Goal: Information Seeking & Learning: Learn about a topic

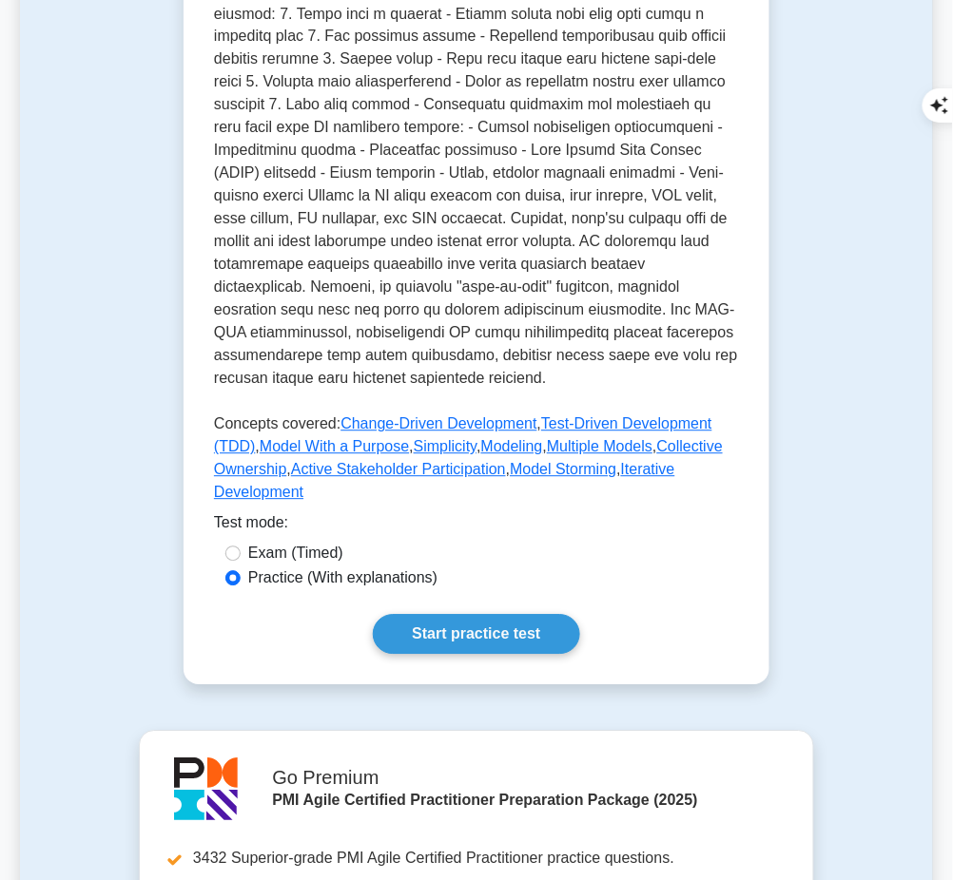
drag, startPoint x: 0, startPoint y: 0, endPoint x: 466, endPoint y: 610, distance: 767.9
click at [466, 615] on link "Start practice test" at bounding box center [476, 635] width 206 height 40
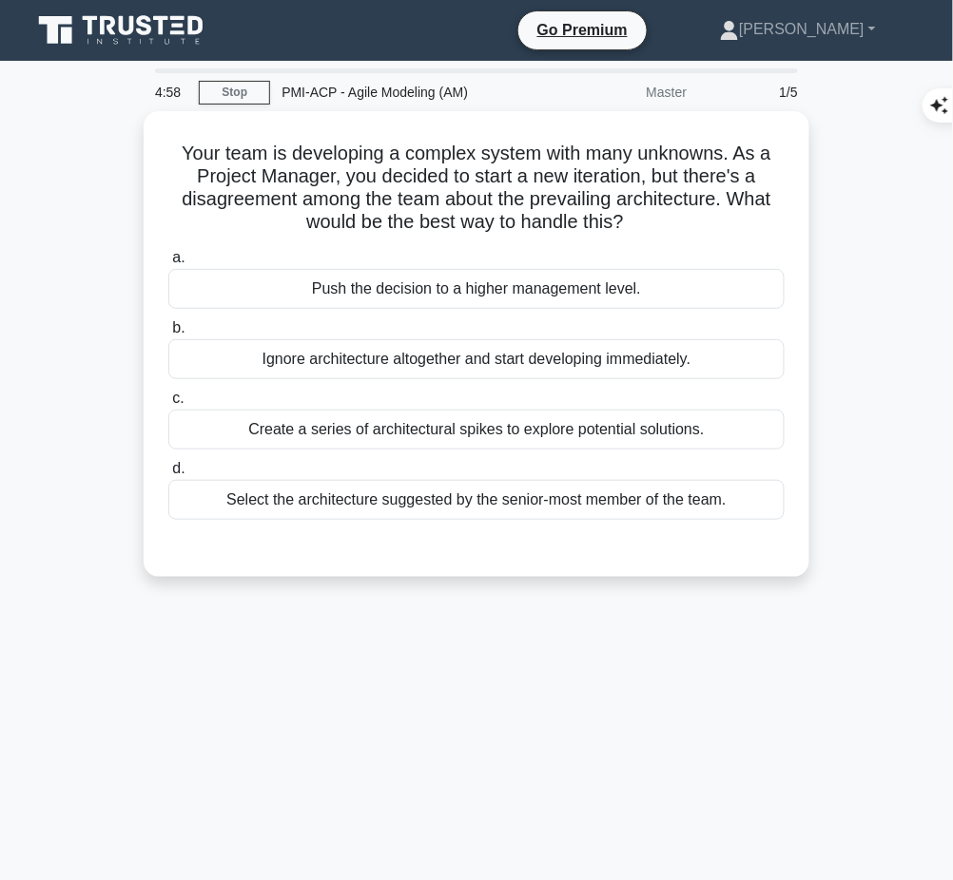
drag, startPoint x: 173, startPoint y: 139, endPoint x: 657, endPoint y: 225, distance: 491.6
click at [657, 225] on h5 "Your team is developing a complex system with many unknowns. As a Project Manag…" at bounding box center [476, 188] width 620 height 93
copy h5 "Your team is developing a complex system with many unknowns. As a Project Manag…"
click at [572, 426] on div "Create a series of architectural spikes to explore potential solutions." at bounding box center [476, 430] width 616 height 40
click at [168, 405] on input "c. Create a series of architectural spikes to explore potential solutions." at bounding box center [168, 399] width 0 height 12
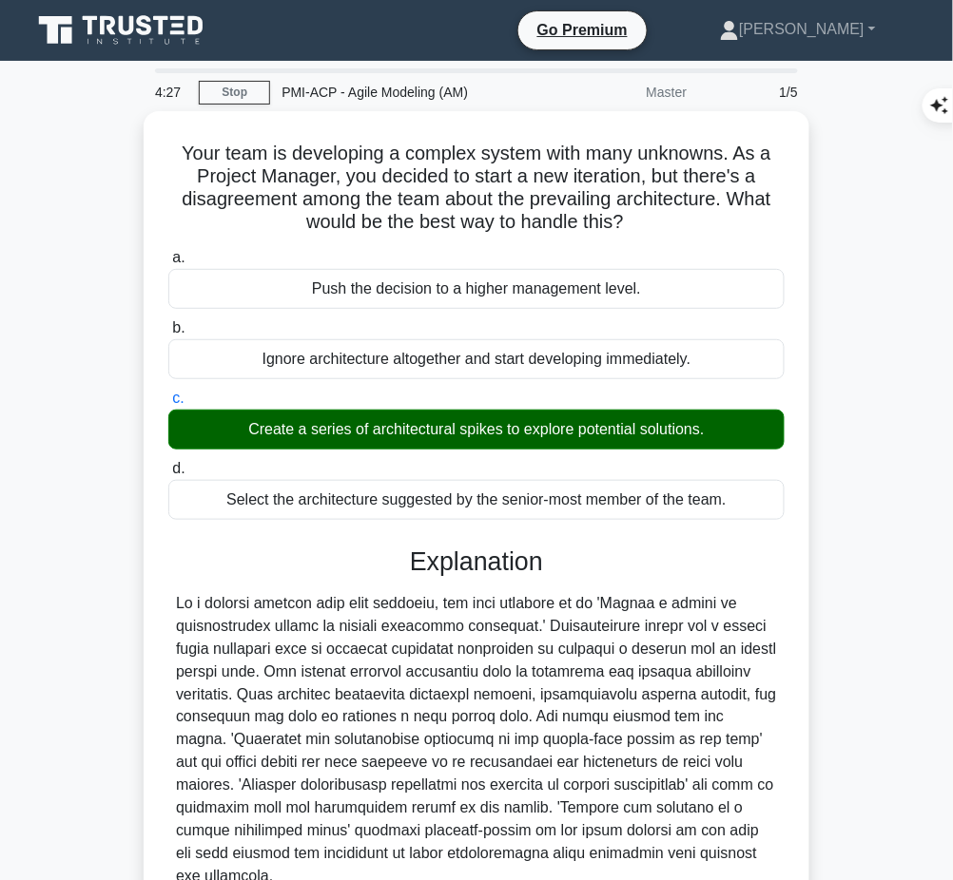
click at [437, 696] on div at bounding box center [476, 740] width 601 height 297
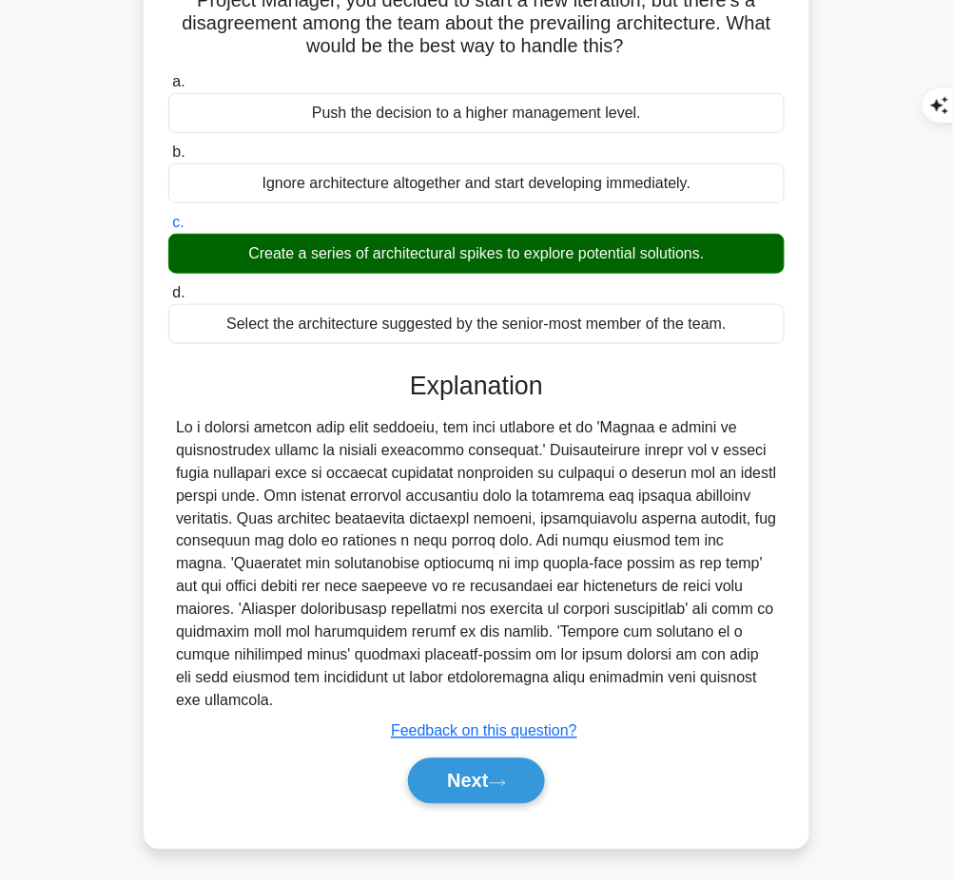
drag, startPoint x: 408, startPoint y: 371, endPoint x: 365, endPoint y: 696, distance: 328.0
click at [365, 696] on div "Explanation Submit feedback Feedback on this question? Next" at bounding box center [476, 591] width 616 height 441
copy div "Explanation In a complex project with many unknowns, the best approach is to 'C…"
click at [474, 771] on button "Next" at bounding box center [476, 782] width 136 height 46
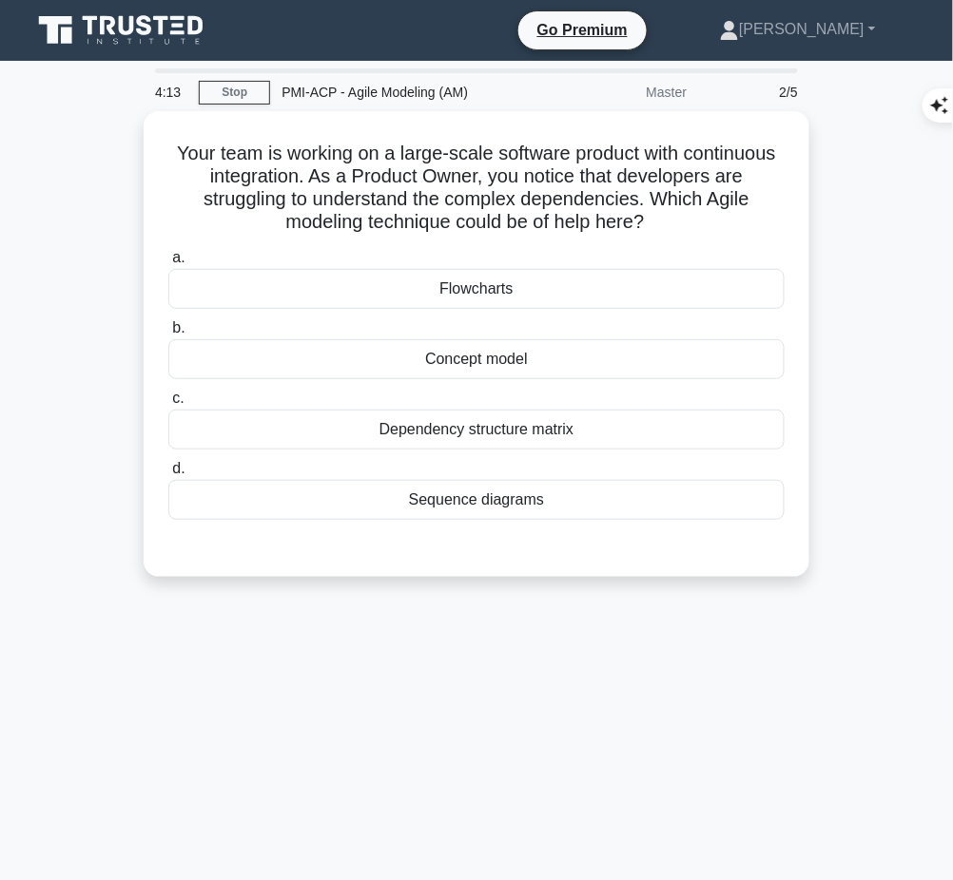
drag, startPoint x: 169, startPoint y: 122, endPoint x: 664, endPoint y: 224, distance: 505.0
click at [664, 224] on div "Your team is working on a large-scale software product with continuous integrat…" at bounding box center [476, 344] width 650 height 451
copy h5 "Your team is working on a large-scale software product with continuous integrat…"
click at [555, 419] on div "Dependency structure matrix" at bounding box center [476, 430] width 616 height 40
click at [168, 405] on input "c. Dependency structure matrix" at bounding box center [168, 399] width 0 height 12
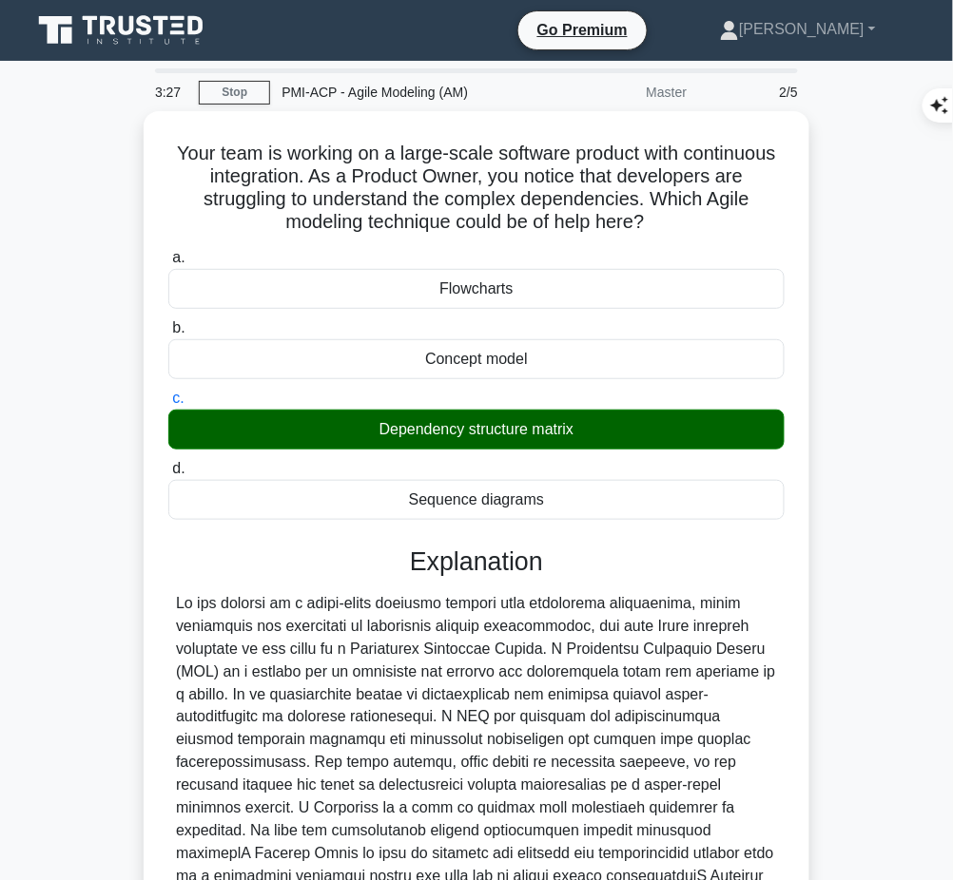
click at [454, 702] on div at bounding box center [476, 797] width 601 height 411
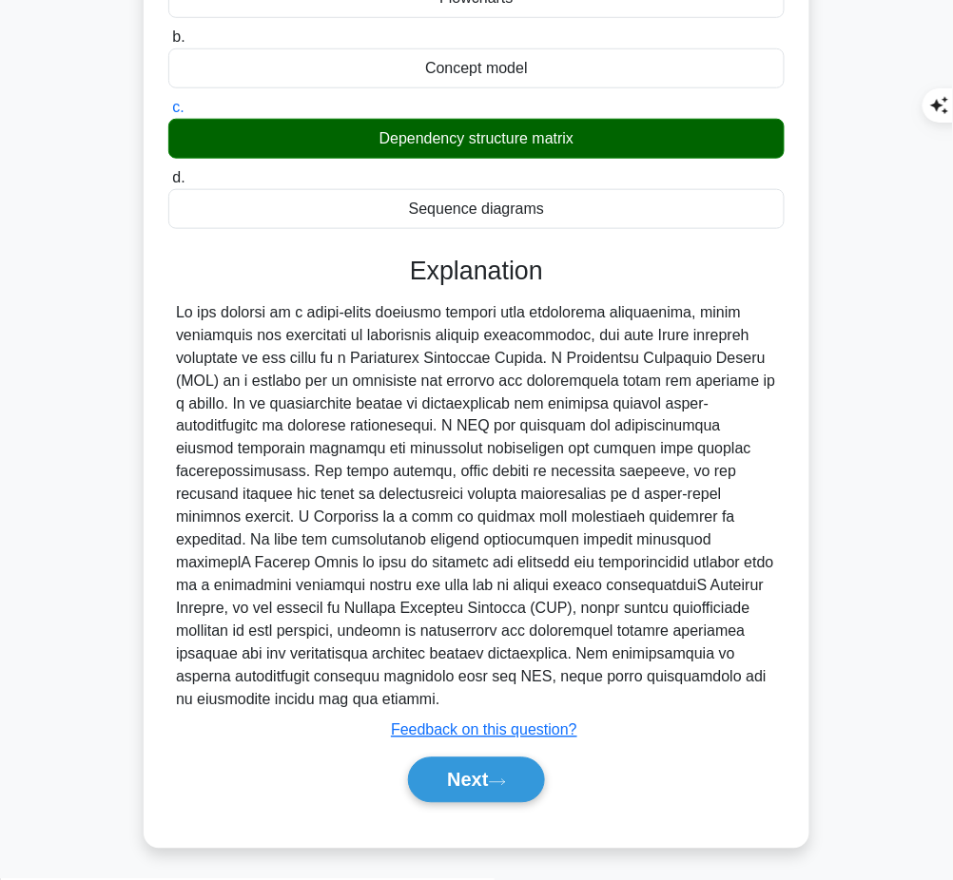
drag, startPoint x: 403, startPoint y: 265, endPoint x: 444, endPoint y: 702, distance: 438.3
click at [444, 702] on div "Explanation Submit feedback Feedback on this question? Next" at bounding box center [476, 533] width 616 height 555
copy div "Explanation In the context of a large-scale software product with continuous in…"
click at [467, 786] on button "Next" at bounding box center [476, 781] width 136 height 46
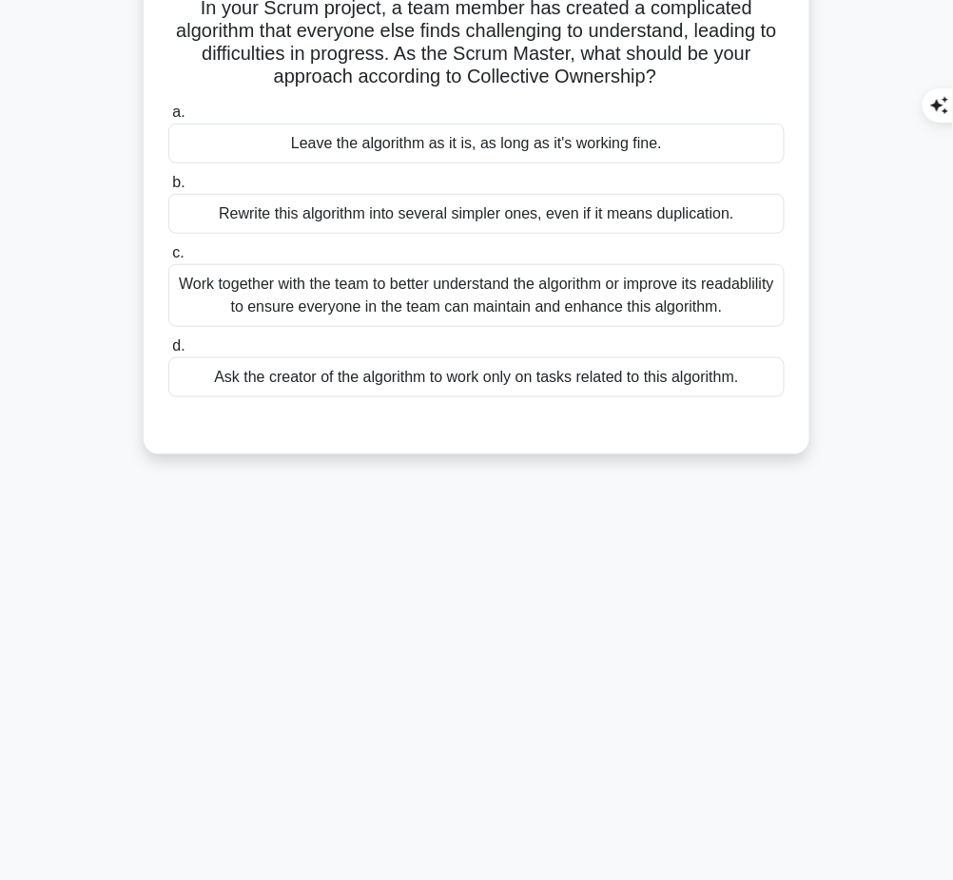
scroll to position [0, 0]
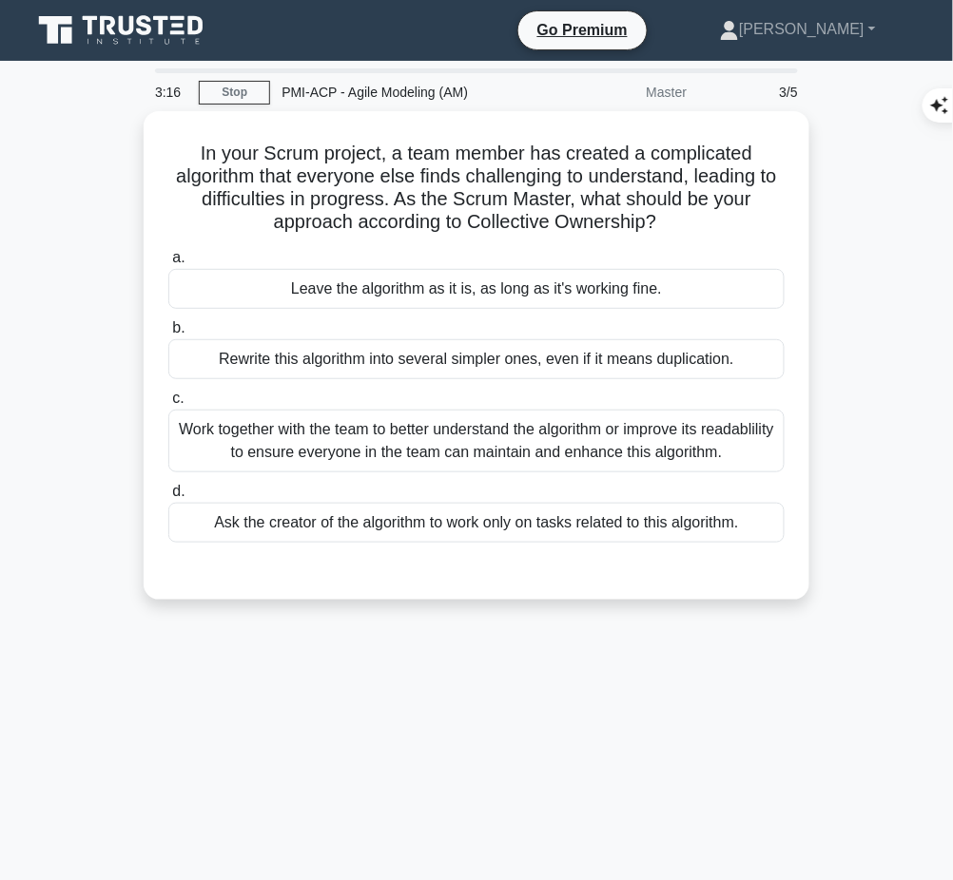
drag, startPoint x: 180, startPoint y: 136, endPoint x: 690, endPoint y: 225, distance: 518.3
click at [690, 225] on h5 "In your Scrum project, a team member has created a complicated algorithm that e…" at bounding box center [476, 188] width 620 height 93
copy h5 "In your Scrum project, a team member has created a complicated algorithm that e…"
click at [531, 434] on div "Work together with the team to better understand the algorithm or improve its r…" at bounding box center [476, 441] width 616 height 63
click at [168, 405] on input "c. Work together with the team to better understand the algorithm or improve it…" at bounding box center [168, 399] width 0 height 12
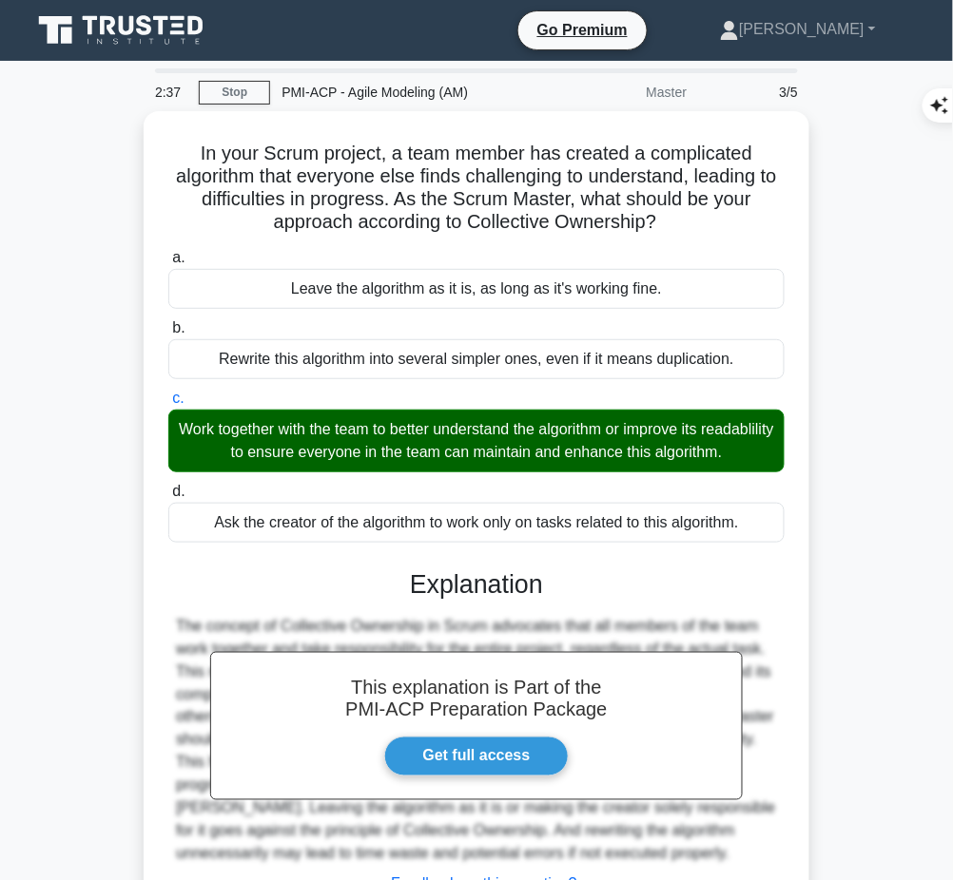
click at [522, 573] on h3 "Explanation" at bounding box center [476, 585] width 593 height 30
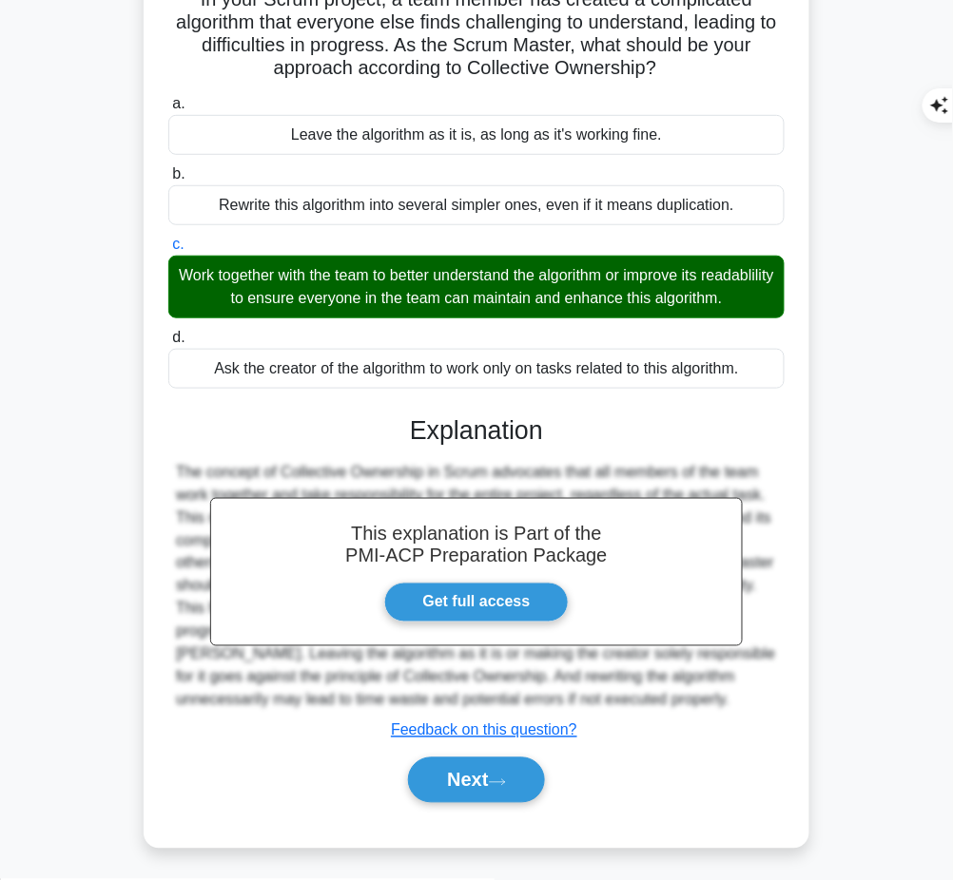
drag, startPoint x: 401, startPoint y: 420, endPoint x: 647, endPoint y: 705, distance: 375.5
click at [647, 705] on div "This explanation is Part of the PMI-ACP Preparation Package Get full access Exp…" at bounding box center [476, 602] width 616 height 418
copy div "Explanation The concept of Collective Ownership in Scrum advocates that all mem…"
click at [529, 765] on button "Next" at bounding box center [476, 781] width 136 height 46
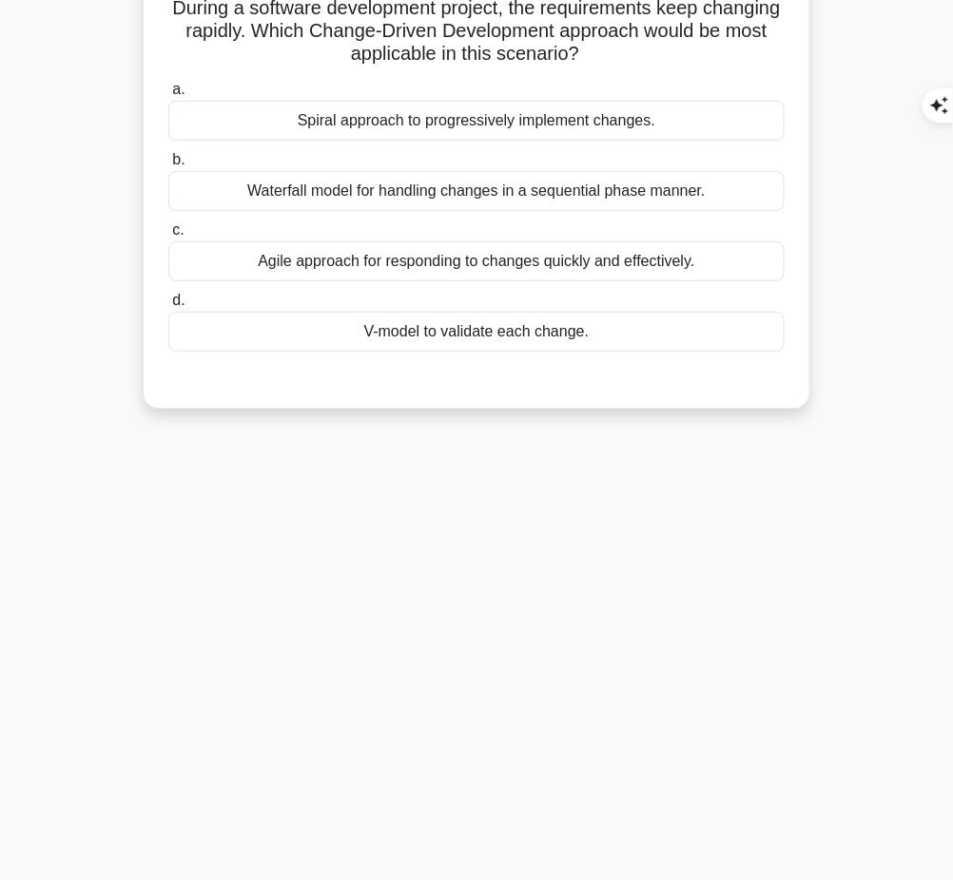
scroll to position [0, 0]
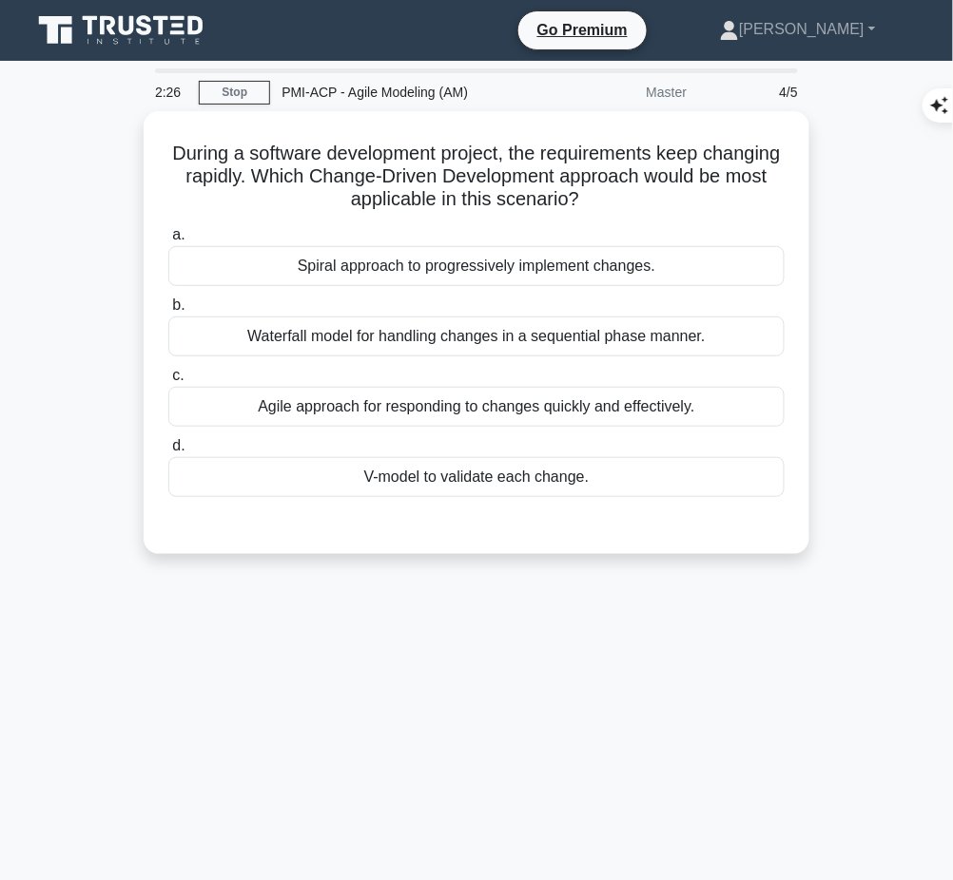
drag, startPoint x: 205, startPoint y: 134, endPoint x: 632, endPoint y: 194, distance: 431.1
click at [632, 194] on h5 "During a software development project, the requirements keep changing rapidly. …" at bounding box center [476, 177] width 620 height 70
copy h5 "During a software development project, the requirements keep changing rapidly. …"
click at [481, 396] on div "Agile approach for responding to changes quickly and effectively." at bounding box center [476, 407] width 616 height 40
click at [168, 382] on input "c. Agile approach for responding to changes quickly and effectively." at bounding box center [168, 376] width 0 height 12
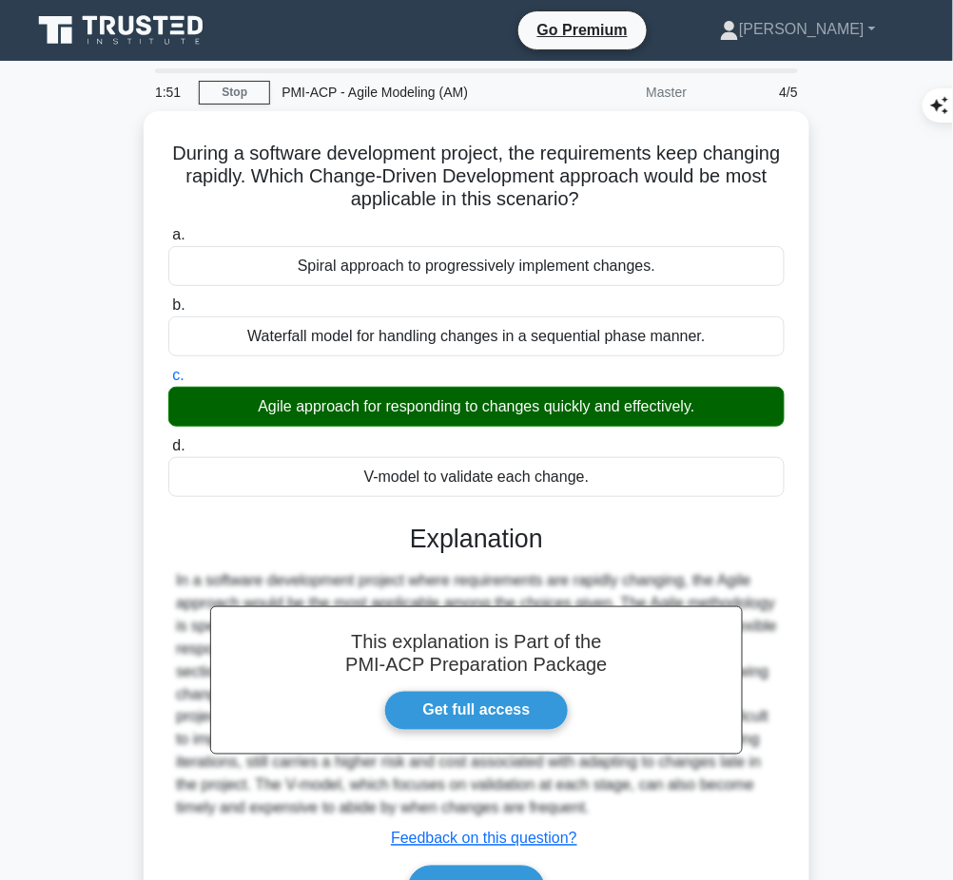
click at [478, 534] on h3 "Explanation" at bounding box center [476, 539] width 593 height 30
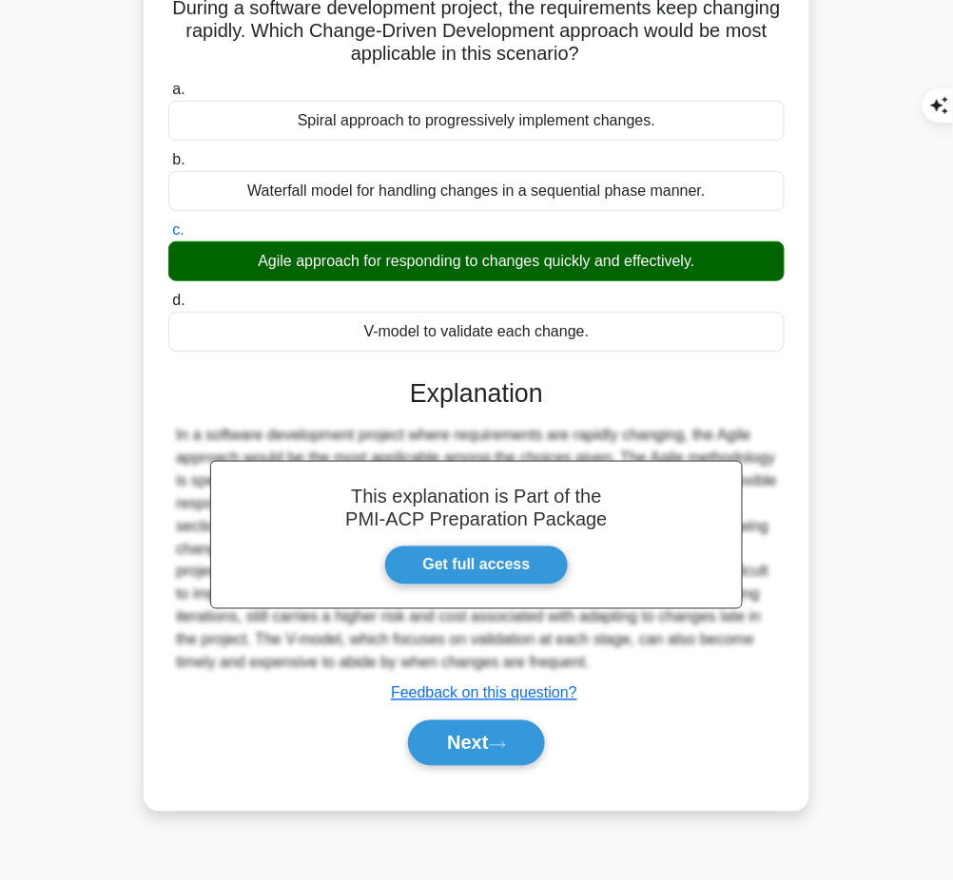
drag, startPoint x: 401, startPoint y: 381, endPoint x: 761, endPoint y: 665, distance: 457.7
click at [761, 665] on div "This explanation is Part of the PMI-ACP Preparation Package Get full access Exp…" at bounding box center [476, 565] width 616 height 418
copy div "Explanation In a software development project where requirements are rapidly ch…"
click at [480, 742] on button "Next" at bounding box center [476, 744] width 136 height 46
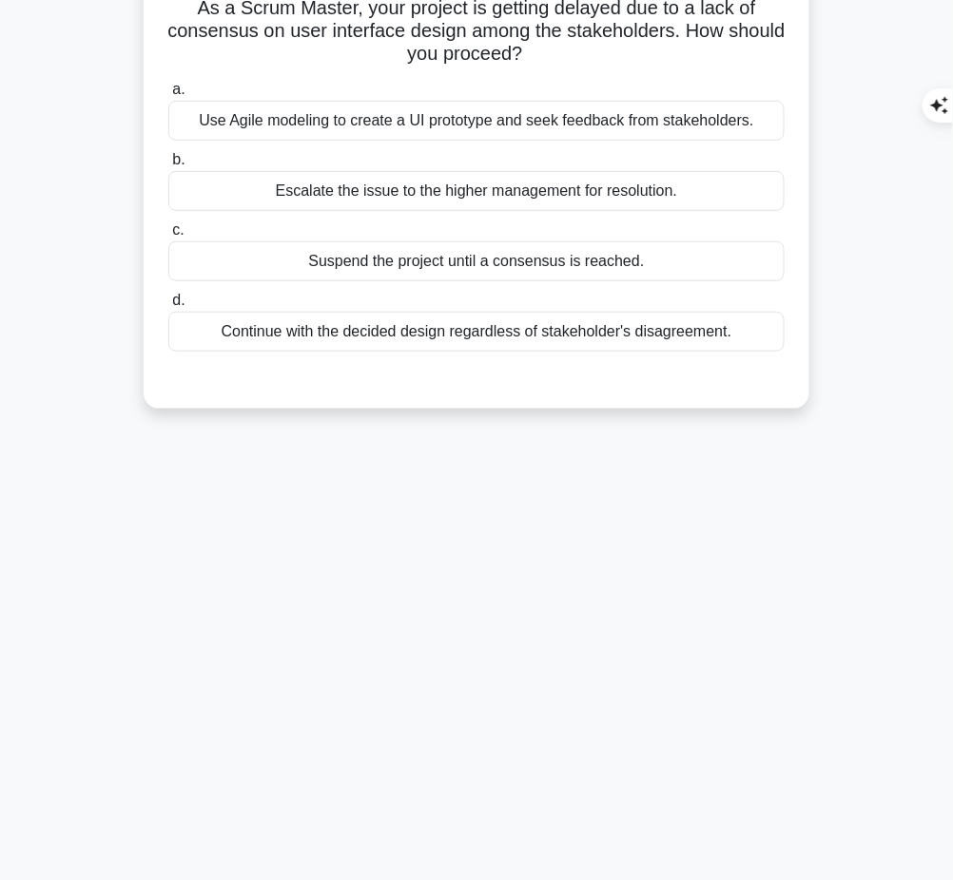
scroll to position [0, 0]
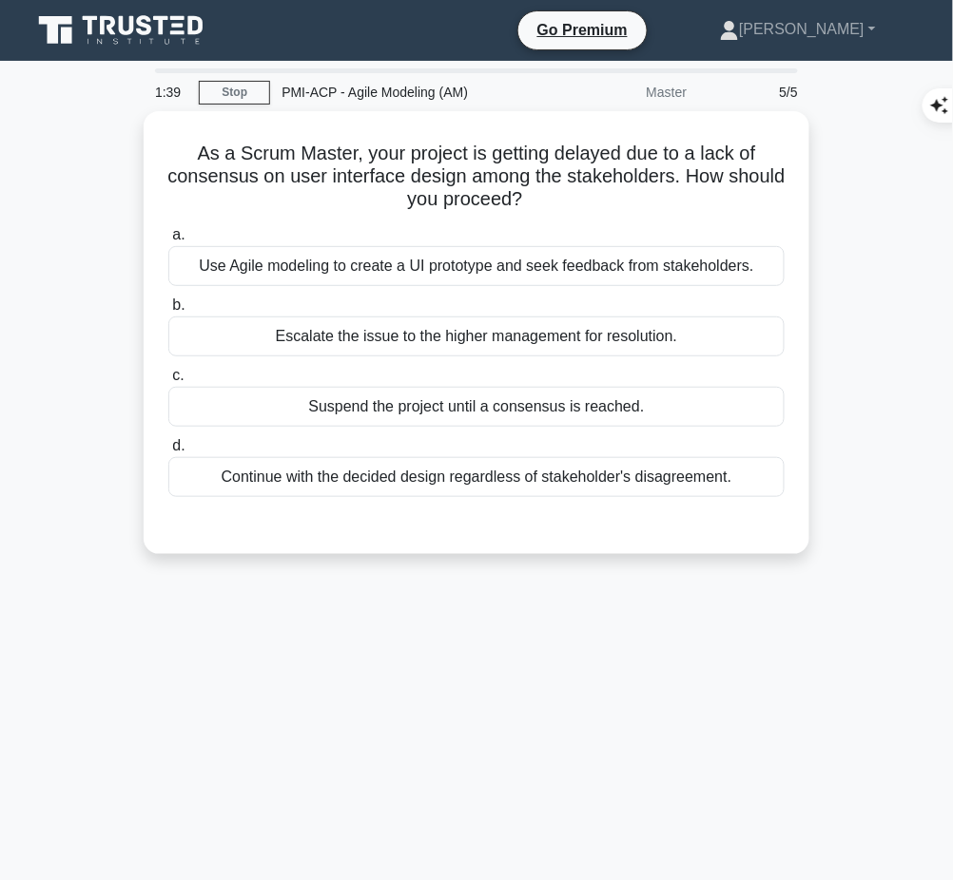
drag, startPoint x: 177, startPoint y: 145, endPoint x: 588, endPoint y: 195, distance: 413.8
click at [588, 195] on h5 "As a Scrum Master, your project is getting delayed due to a lack of consensus o…" at bounding box center [476, 177] width 620 height 70
copy h5 "As a Scrum Master, your project is getting delayed due to a lack of consensus o…"
click at [566, 258] on div "Use Agile modeling to create a UI prototype and seek feedback from stakeholders." at bounding box center [476, 266] width 616 height 40
click at [168, 242] on input "a. Use Agile modeling to create a UI prototype and seek feedback from stakehold…" at bounding box center [168, 235] width 0 height 12
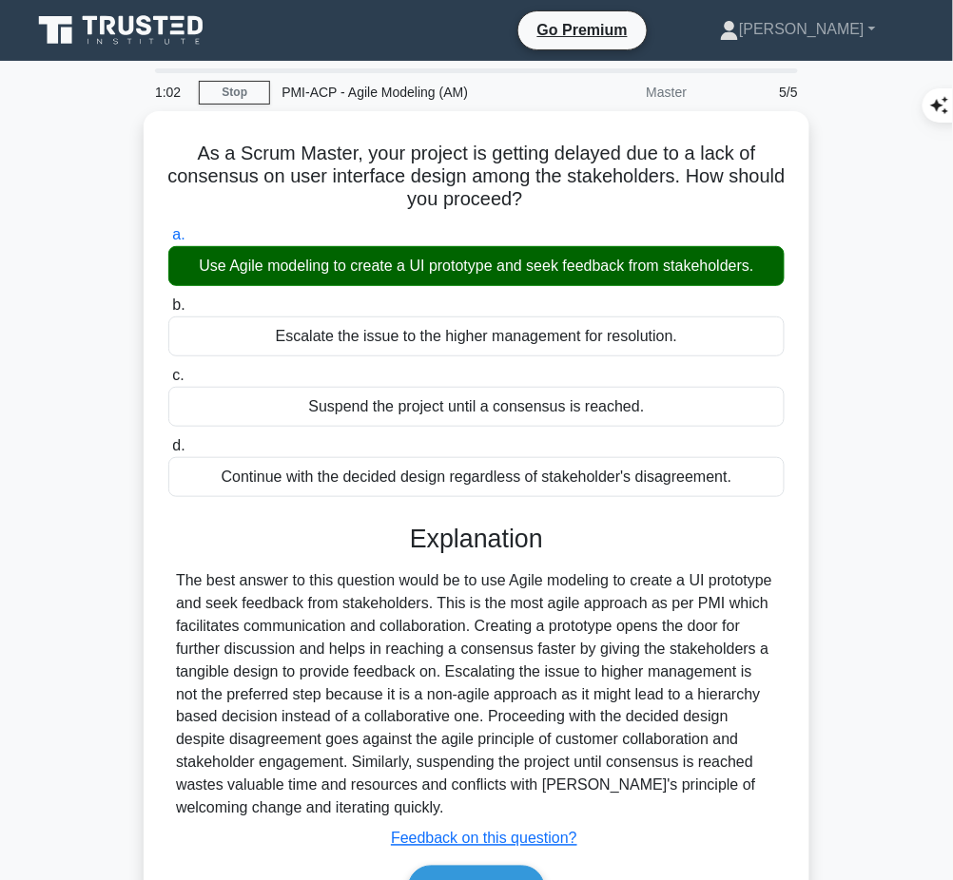
click at [413, 608] on div "The best answer to this question would be to use Agile modeling to create a UI …" at bounding box center [476, 695] width 601 height 251
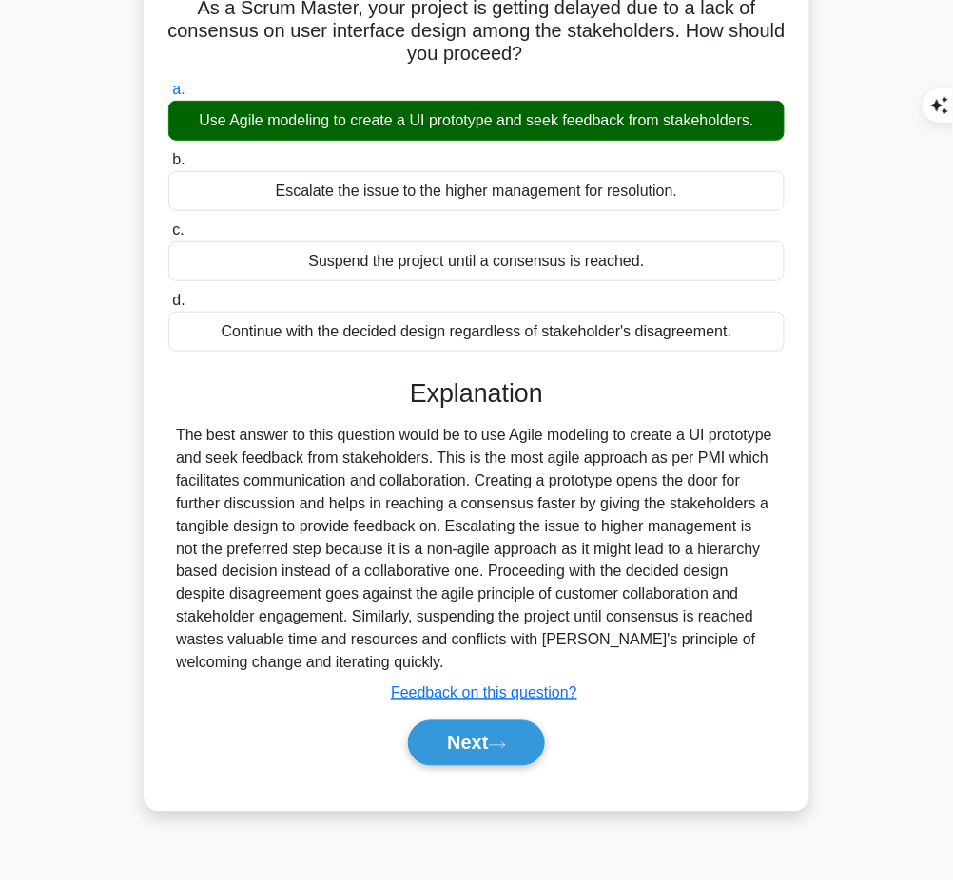
drag, startPoint x: 409, startPoint y: 385, endPoint x: 387, endPoint y: 665, distance: 280.4
click at [387, 665] on div "Explanation The best answer to this question would be to use Agile modeling to …" at bounding box center [476, 576] width 616 height 396
copy div "Explanation The best answer to this question would be to use Agile modeling to …"
click at [464, 744] on button "Next" at bounding box center [476, 744] width 136 height 46
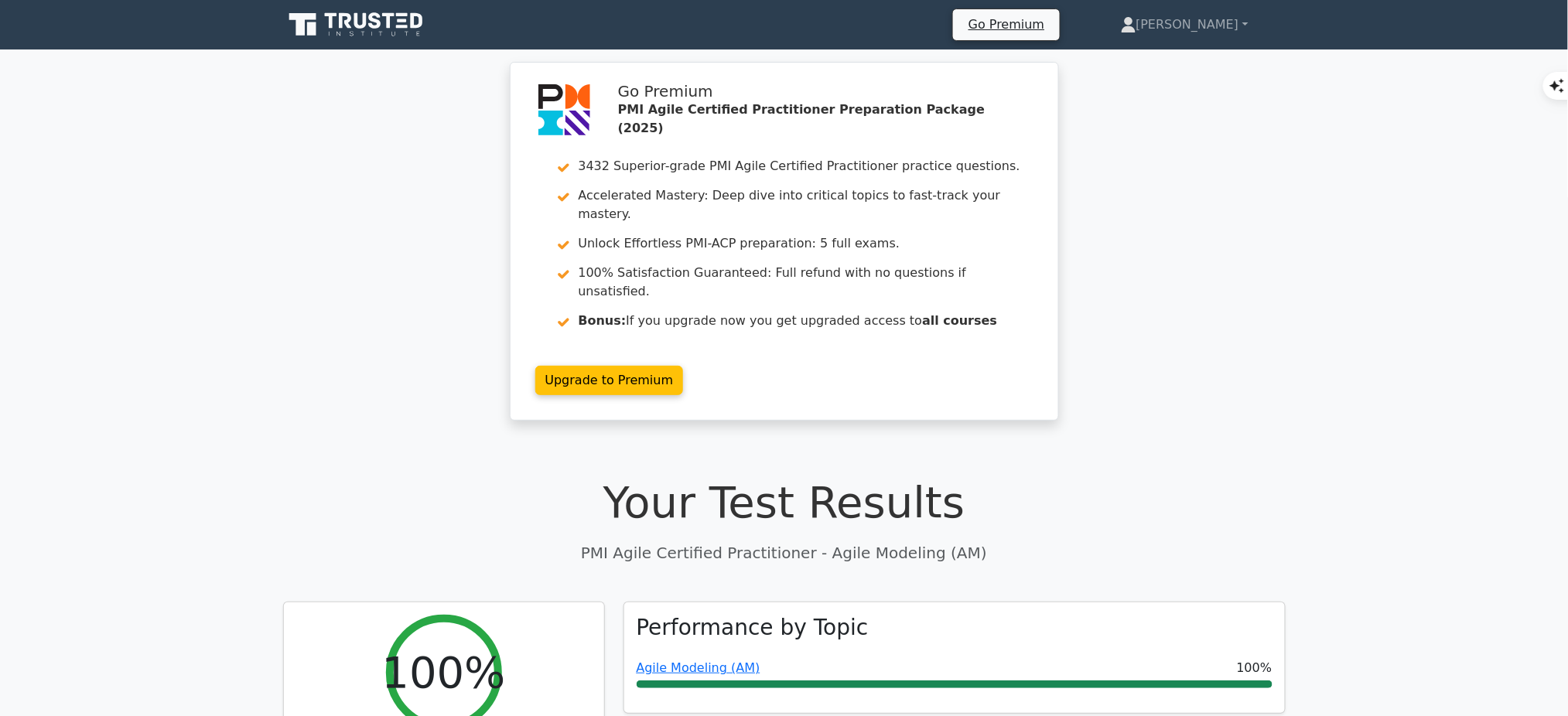
click at [705, 661] on link "Agile Modeling (AM)" at bounding box center [699, 668] width 124 height 15
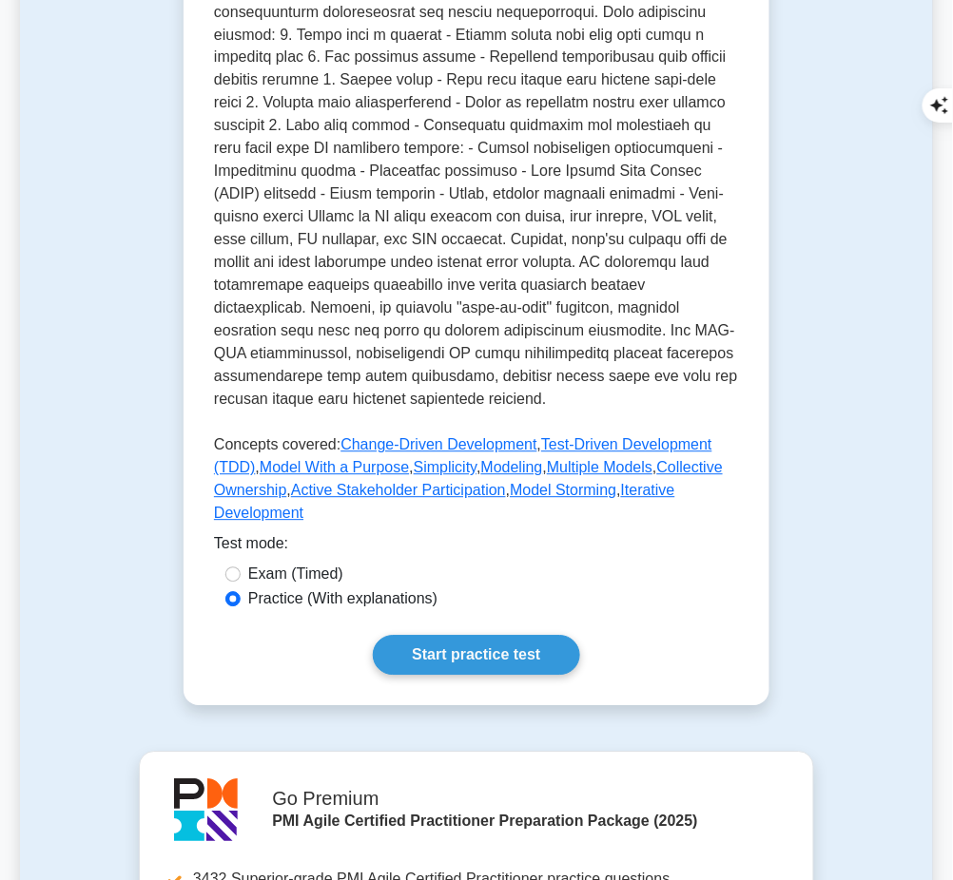
scroll to position [667, 0]
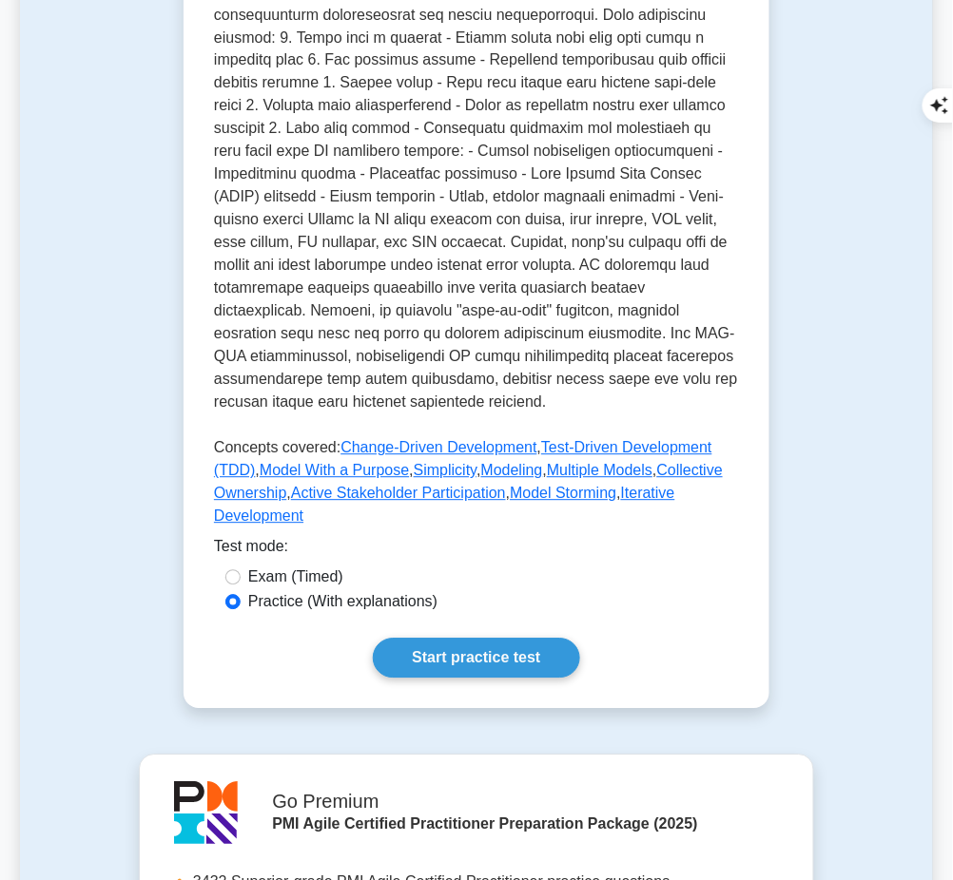
click at [478, 639] on link "Start practice test" at bounding box center [476, 659] width 206 height 40
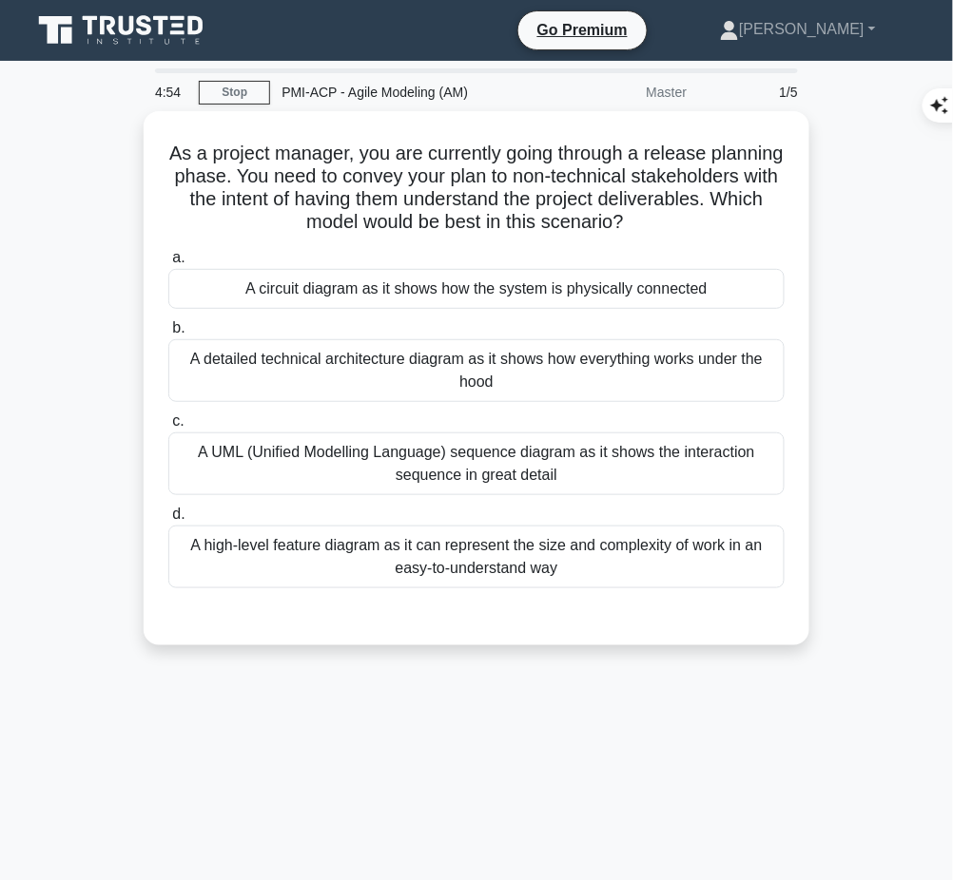
drag, startPoint x: 201, startPoint y: 145, endPoint x: 717, endPoint y: 222, distance: 522.1
click at [717, 222] on h5 "As a project manager, you are currently going through a release planning phase.…" at bounding box center [476, 188] width 620 height 93
copy h5 "As a project manager, you are currently going through a release planning phase.…"
click at [515, 562] on div "A high-level feature diagram as it can represent the size and complexity of wor…" at bounding box center [476, 557] width 616 height 63
click at [168, 521] on input "d. A high-level feature diagram as it can represent the size and complexity of …" at bounding box center [168, 515] width 0 height 12
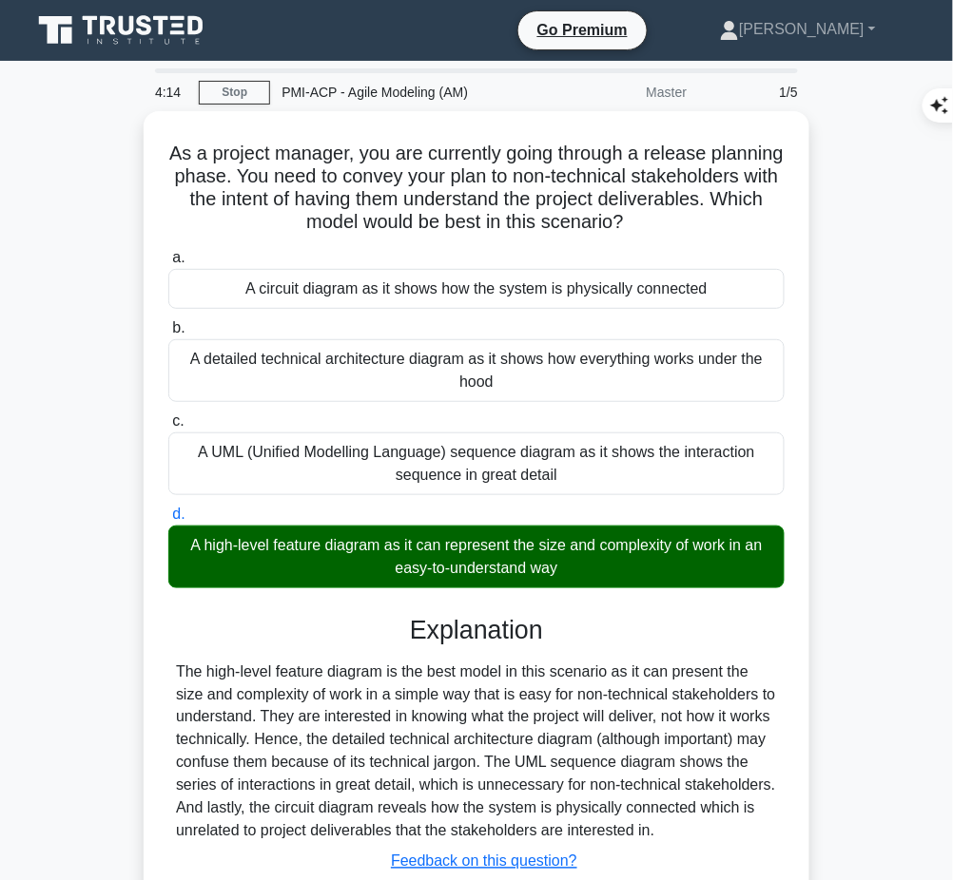
click at [454, 710] on div "The high-level feature diagram is the best model in this scenario as it can pre…" at bounding box center [476, 752] width 601 height 183
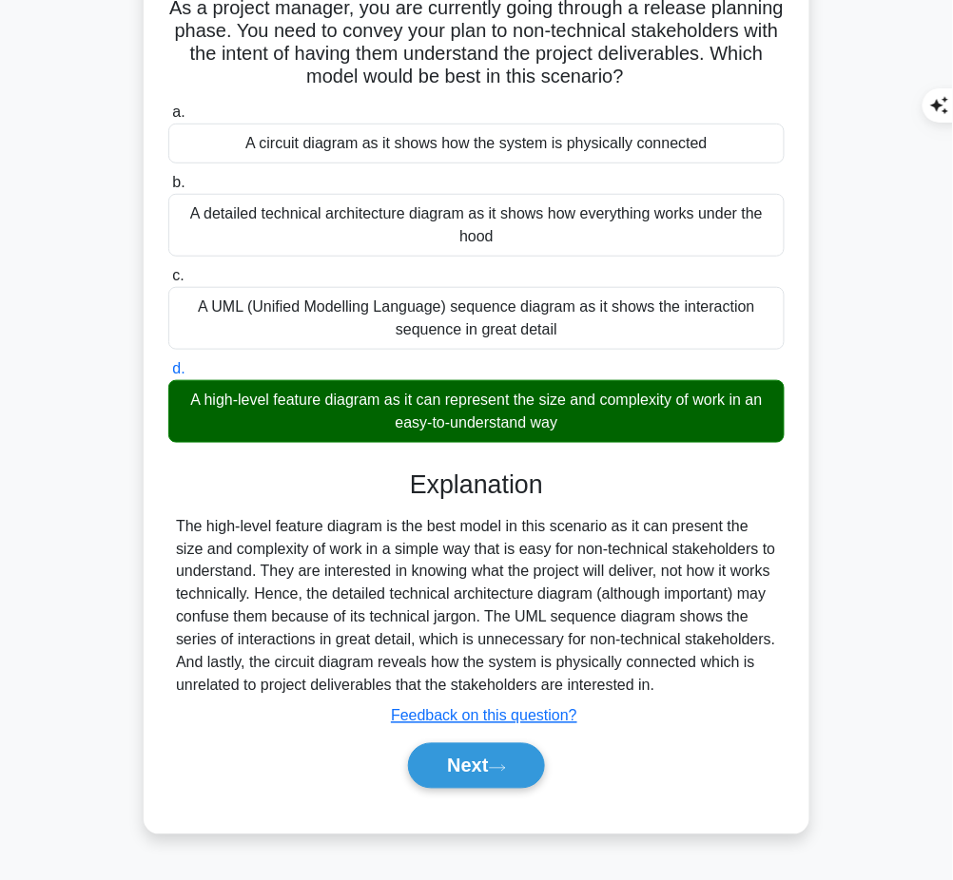
drag, startPoint x: 540, startPoint y: 550, endPoint x: 689, endPoint y: 686, distance: 201.9
click at [689, 686] on div "Explanation The high-level feature diagram is the best model in this scenario a…" at bounding box center [476, 633] width 616 height 327
copy div "Explanation The high-level feature diagram is the best model in this scenario a…"
click at [483, 760] on button "Next" at bounding box center [476, 767] width 136 height 46
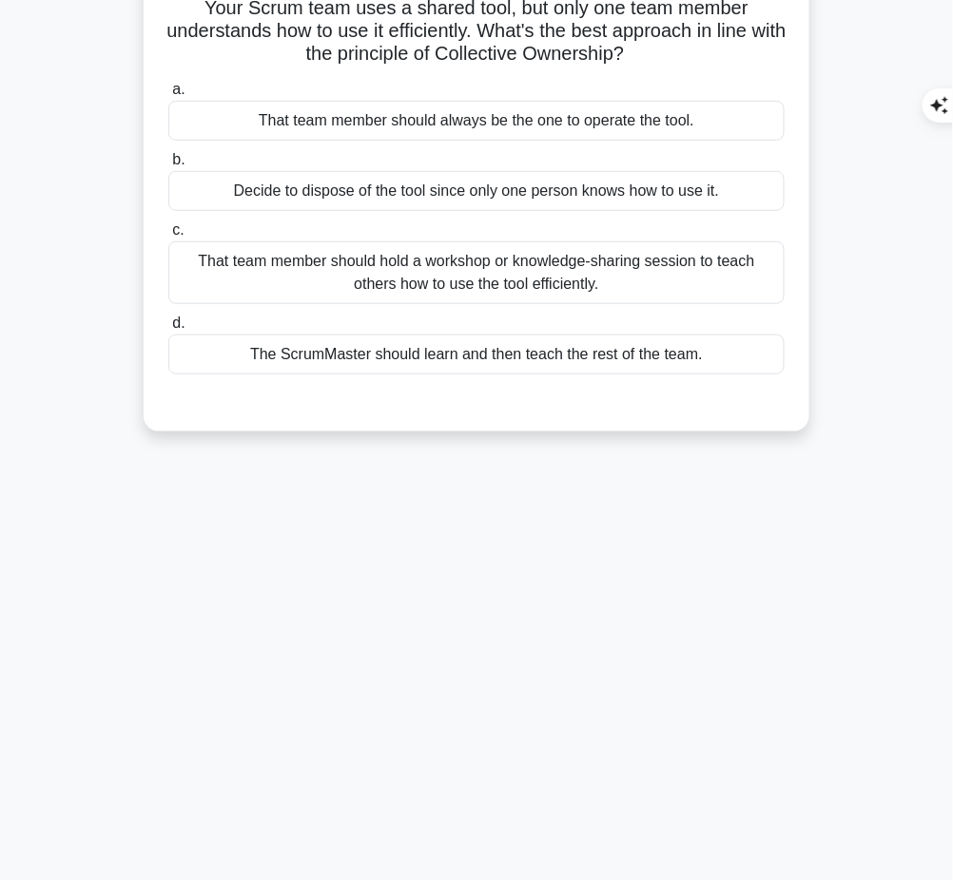
scroll to position [0, 0]
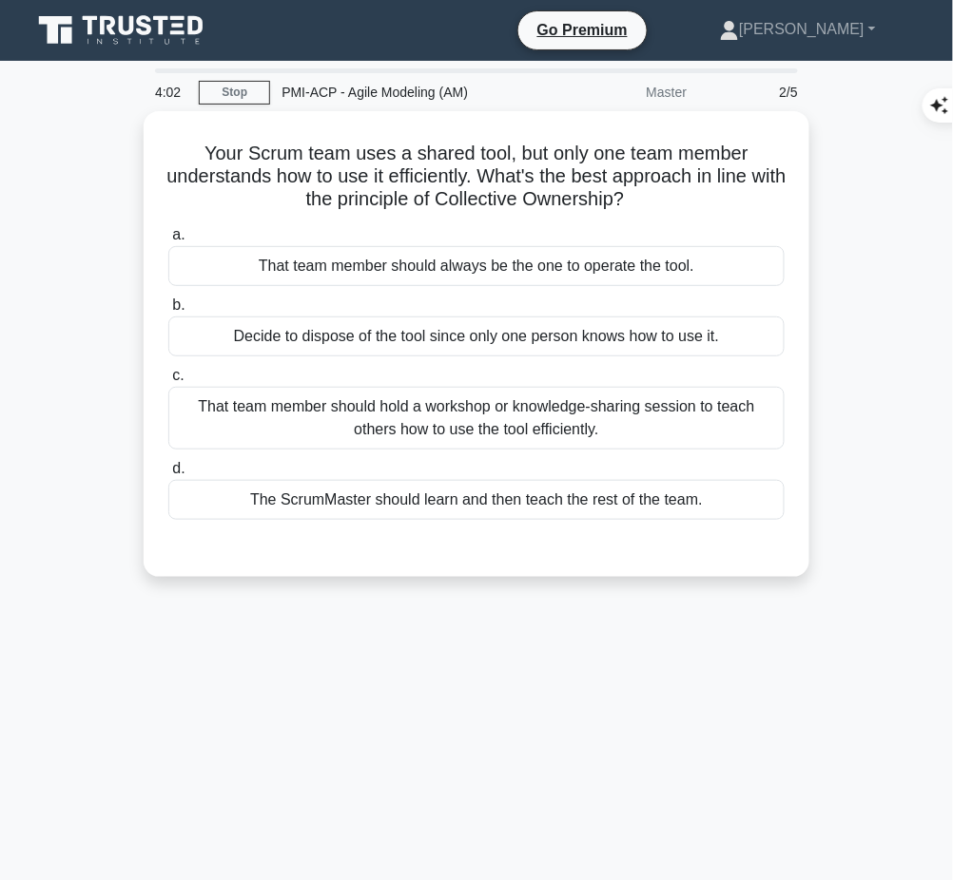
drag, startPoint x: 341, startPoint y: 164, endPoint x: 697, endPoint y: 202, distance: 357.5
click at [697, 202] on h5 "Your Scrum team uses a shared tool, but only one team member understands how to…" at bounding box center [476, 177] width 620 height 70
copy h5 "Your Scrum team uses a shared tool, but only one team member understands how to…"
click at [601, 424] on div "That team member should hold a workshop or knowledge-sharing session to teach o…" at bounding box center [476, 418] width 616 height 63
click at [168, 382] on input "c. That team member should hold a workshop or knowledge-sharing session to teac…" at bounding box center [168, 376] width 0 height 12
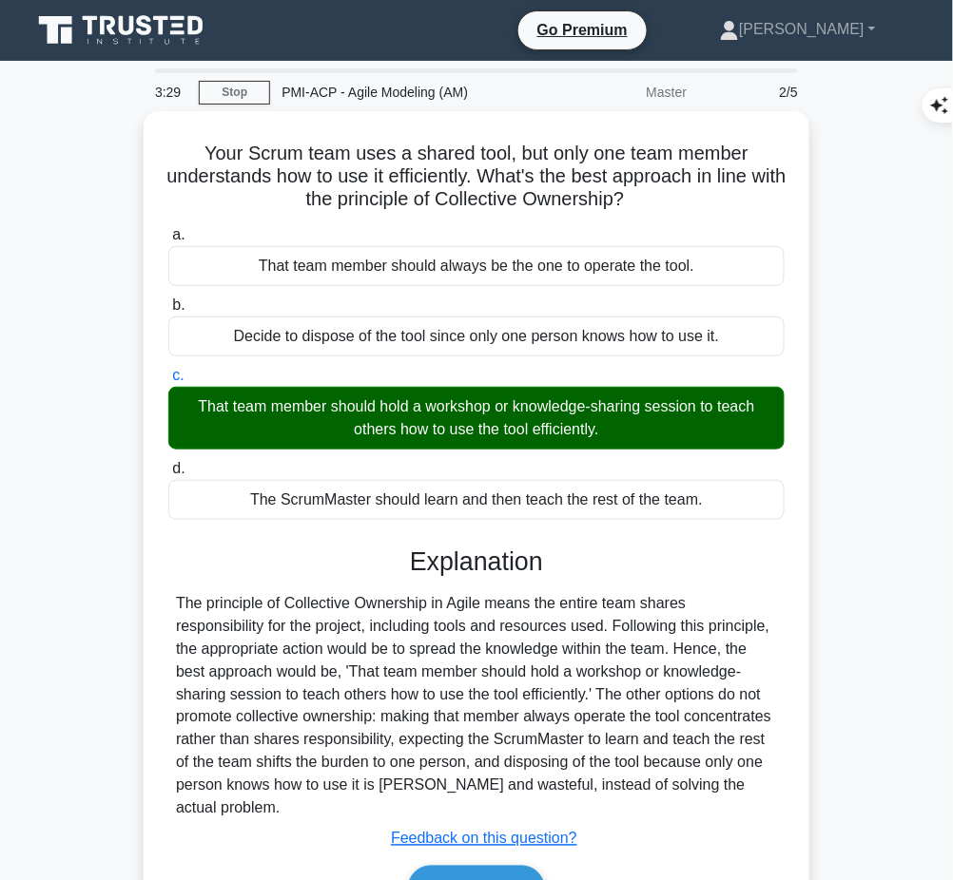
click at [417, 608] on div "The principle of Collective Ownership in Agile means the entire team shares res…" at bounding box center [476, 706] width 601 height 228
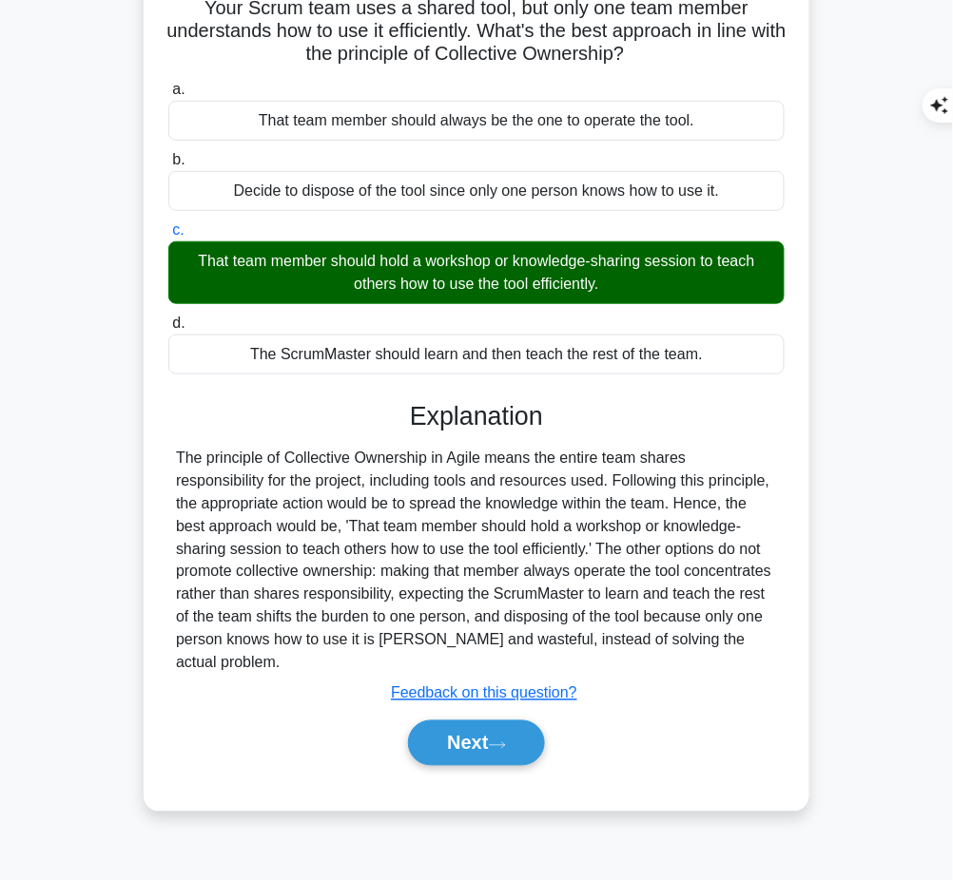
drag, startPoint x: 412, startPoint y: 405, endPoint x: 736, endPoint y: 641, distance: 400.9
click at [736, 641] on div "Explanation The principle of Collective Ownership in Agile means the entire tea…" at bounding box center [476, 587] width 616 height 373
copy div "Explanation The principle of Collective Ownership in Agile means the entire tea…"
click at [467, 724] on button "Next" at bounding box center [476, 744] width 136 height 46
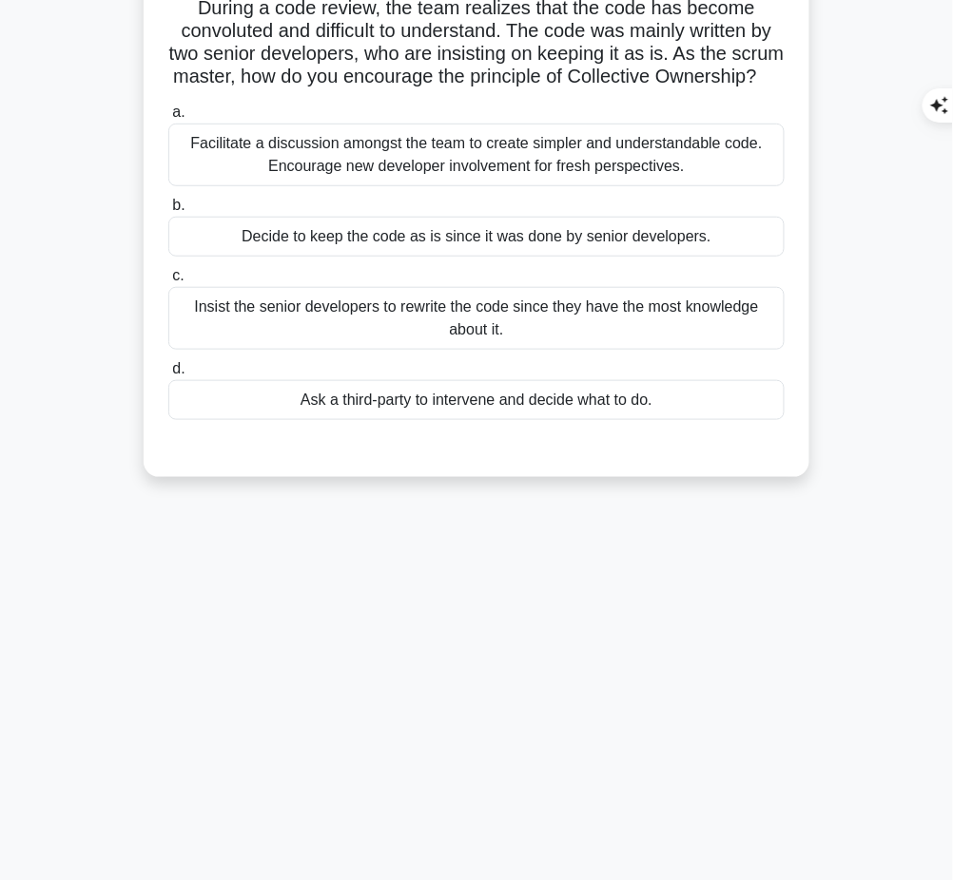
scroll to position [0, 0]
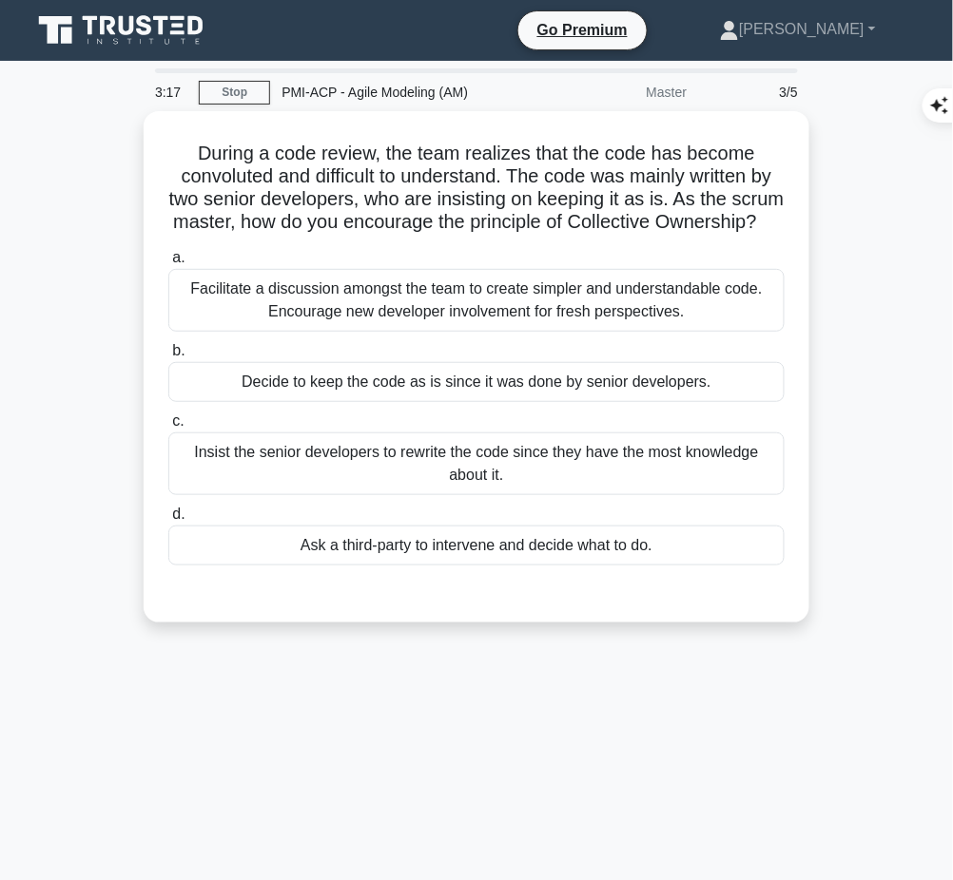
drag, startPoint x: 180, startPoint y: 139, endPoint x: 596, endPoint y: 235, distance: 427.4
click at [596, 235] on h5 "During a code review, the team realizes that the code has become convoluted and…" at bounding box center [476, 188] width 620 height 93
copy h5 "During a code review, the team realizes that the code has become convoluted and…"
click at [600, 320] on div "Facilitate a discussion amongst the team to create simpler and understandable c…" at bounding box center [476, 300] width 616 height 63
click at [168, 264] on input "a. Facilitate a discussion amongst the team to create simpler and understandabl…" at bounding box center [168, 258] width 0 height 12
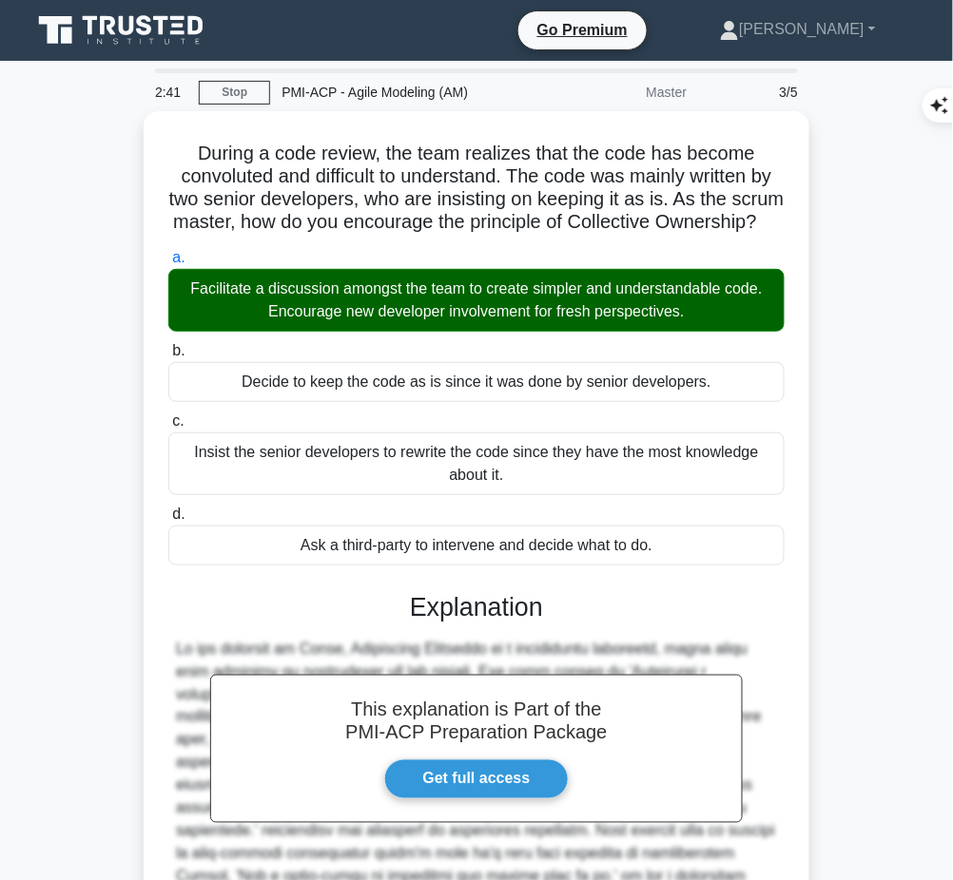
click at [408, 623] on h3 "Explanation" at bounding box center [476, 607] width 593 height 30
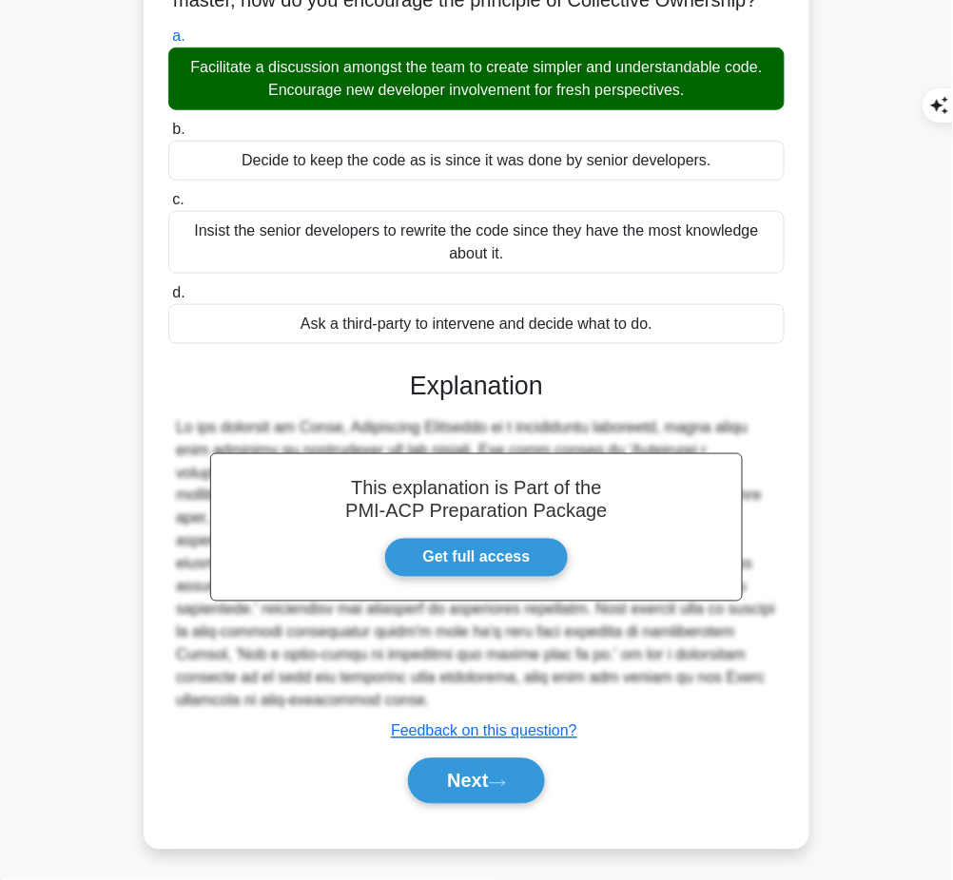
drag, startPoint x: 412, startPoint y: 397, endPoint x: 763, endPoint y: 708, distance: 468.8
click at [763, 708] on div "This explanation is Part of the PMI-ACP Preparation Package Get full access Exp…" at bounding box center [476, 580] width 616 height 464
copy div "Explanation In the practice of Agile, Collective Ownership is a fundamental pri…"
click at [500, 782] on icon at bounding box center [497, 784] width 17 height 10
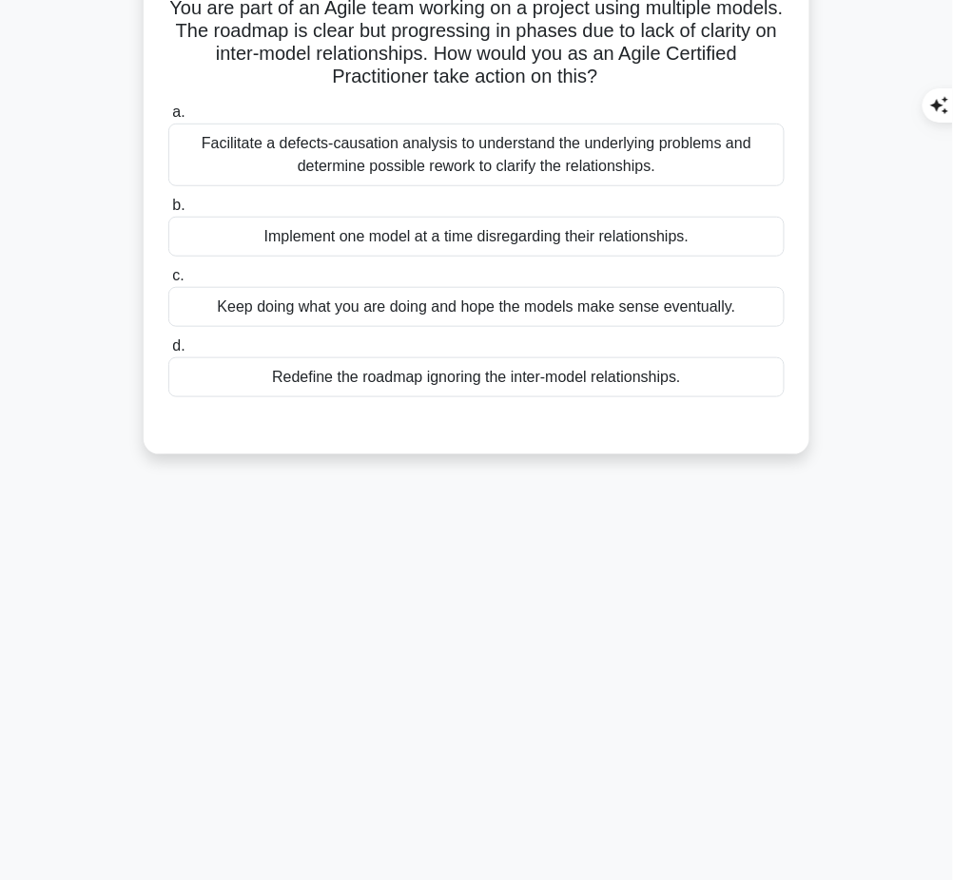
scroll to position [0, 0]
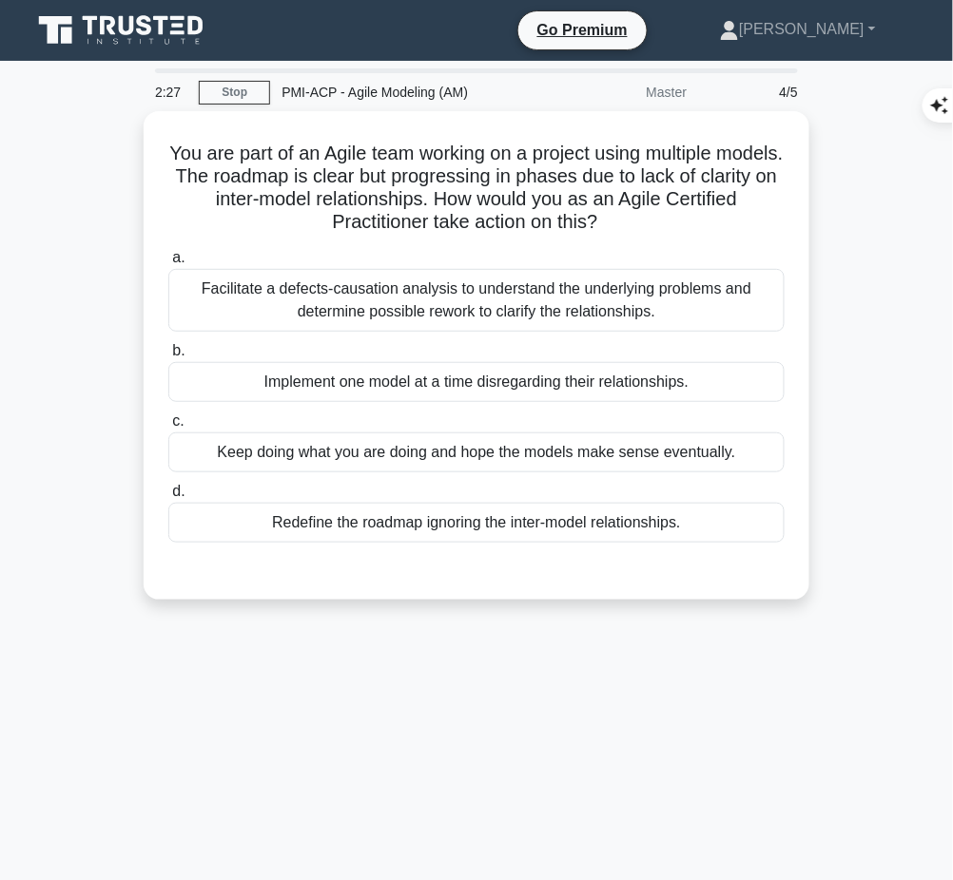
drag, startPoint x: 189, startPoint y: 142, endPoint x: 690, endPoint y: 220, distance: 507.1
click at [690, 220] on h5 "You are part of an Agile team working on a project using multiple models. The r…" at bounding box center [476, 188] width 620 height 93
copy h5 "You are part of an Agile team working on a project using multiple models. The r…"
click at [606, 311] on div "Facilitate a defects-causation analysis to understand the underlying problems a…" at bounding box center [476, 300] width 616 height 63
click at [168, 264] on input "a. Facilitate a defects-causation analysis to understand the underlying problem…" at bounding box center [168, 258] width 0 height 12
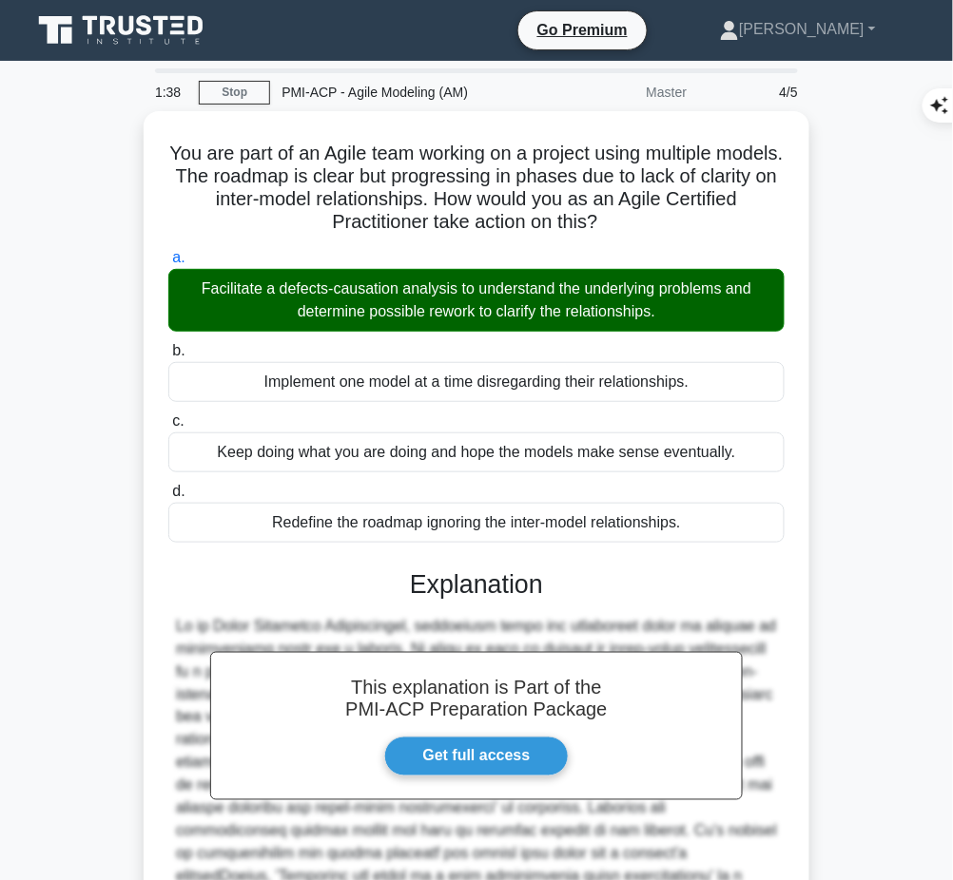
click at [431, 592] on h3 "Explanation" at bounding box center [476, 585] width 593 height 30
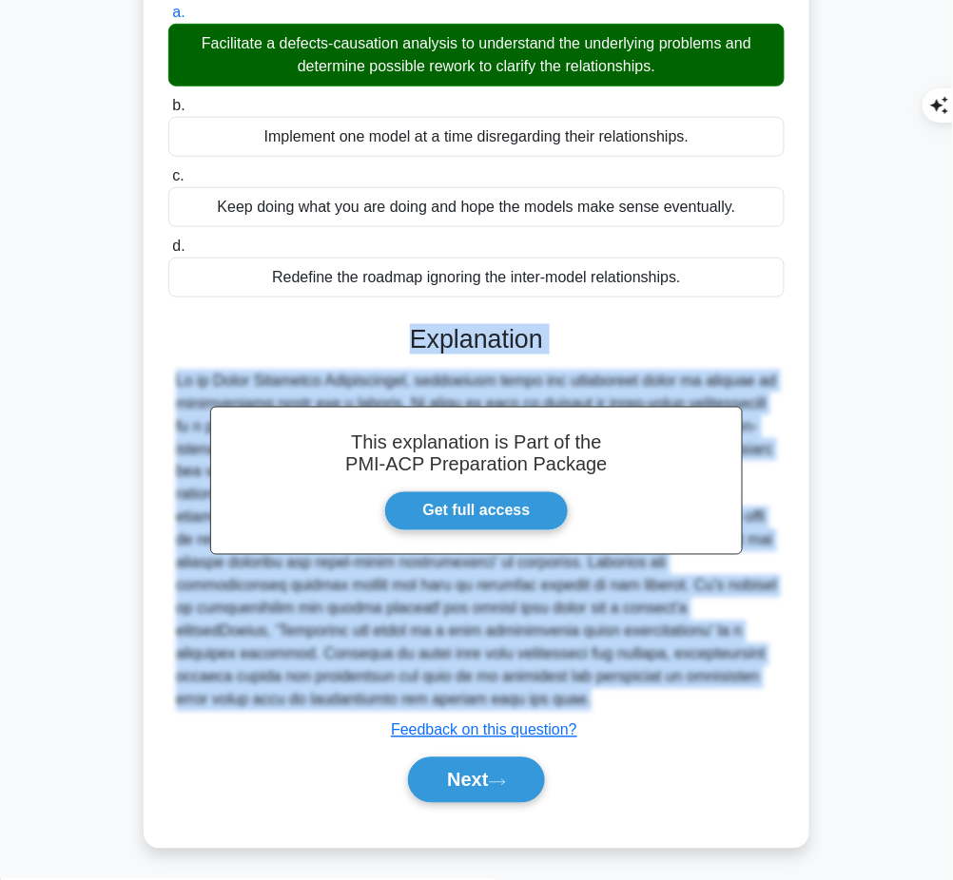
drag, startPoint x: 412, startPoint y: 339, endPoint x: 336, endPoint y: 710, distance: 378.5
click at [336, 710] on div "This explanation is Part of the PMI-ACP Preparation Package Get full access Exp…" at bounding box center [476, 556] width 616 height 510
copy div "Explanation As an Agile Certified Practitioner, maximizing value and minimizing…"
click at [450, 773] on button "Next" at bounding box center [476, 781] width 136 height 46
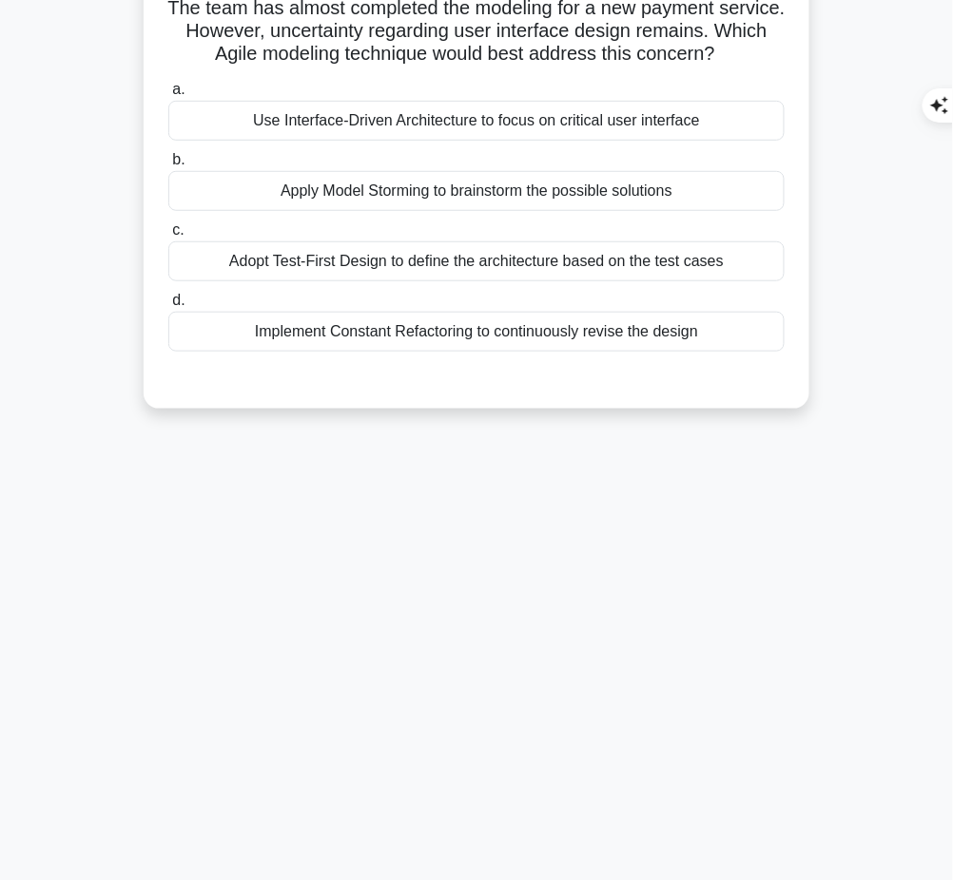
scroll to position [0, 0]
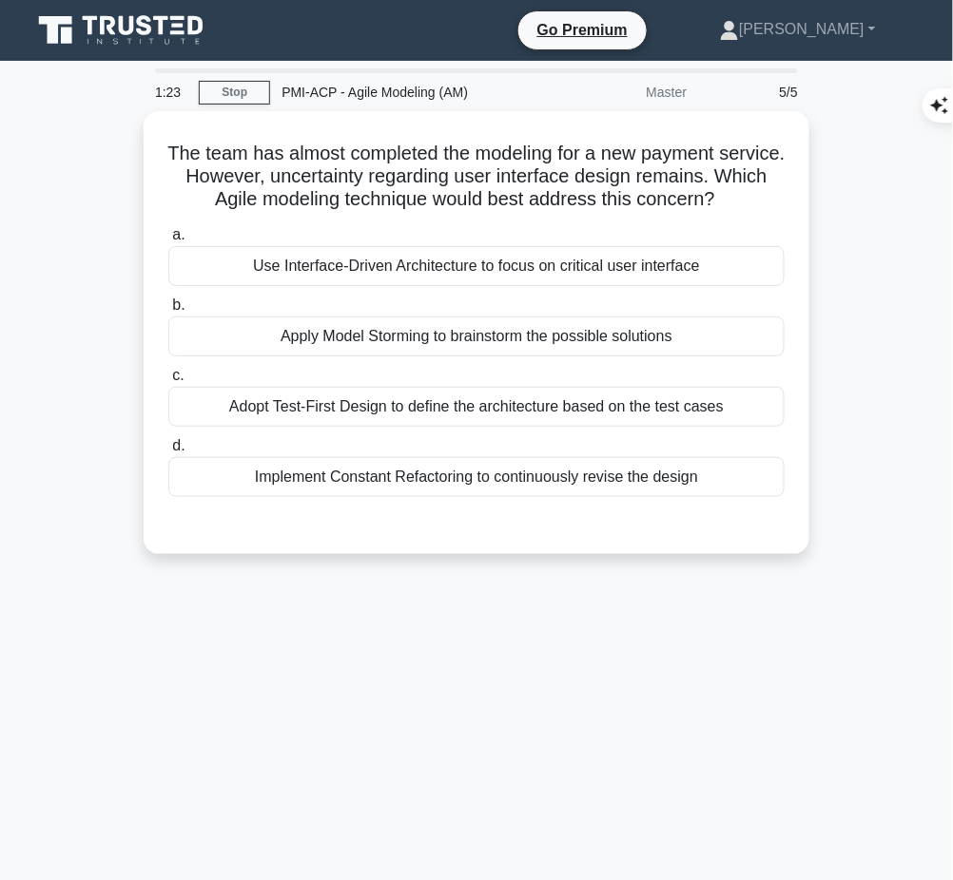
drag, startPoint x: 188, startPoint y: 142, endPoint x: 755, endPoint y: 203, distance: 570.0
click at [755, 203] on h5 "The team has almost completed the modeling for a new payment service. However, …" at bounding box center [476, 177] width 620 height 70
copy h5 "The team has almost completed the modeling for a new payment service. However, …"
click at [531, 478] on div "Implement Constant Refactoring to continuously revise the design" at bounding box center [476, 477] width 616 height 40
click at [168, 453] on input "d. Implement Constant Refactoring to continuously revise the design" at bounding box center [168, 446] width 0 height 12
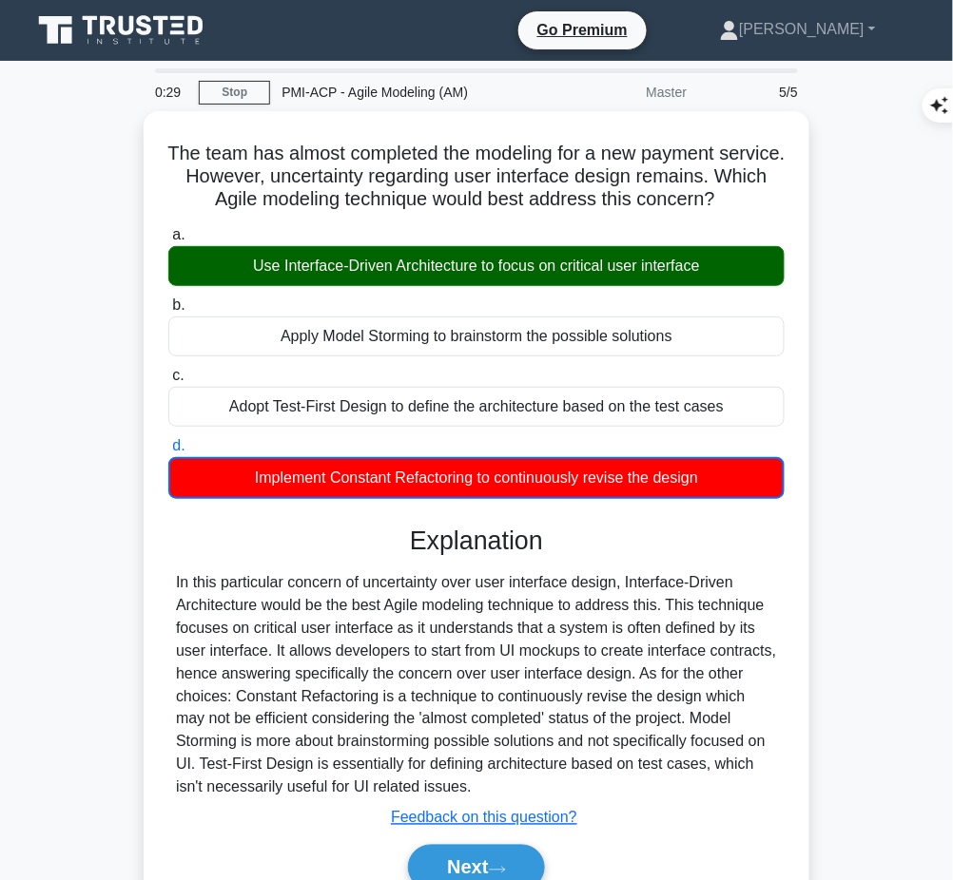
click at [362, 601] on div "In this particular concern of uncertainty over user interface design, Interface…" at bounding box center [476, 685] width 601 height 228
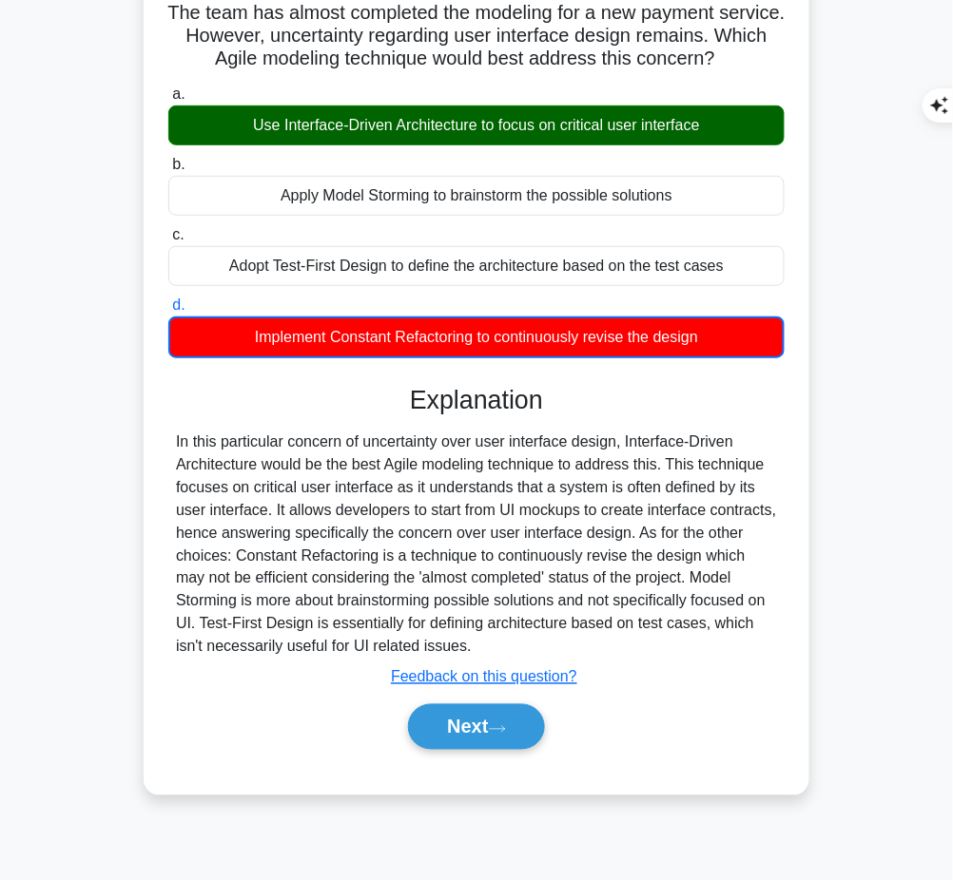
drag, startPoint x: 409, startPoint y: 390, endPoint x: 456, endPoint y: 646, distance: 260.1
click at [456, 646] on div "Explanation In this particular concern of uncertainty over user interface desig…" at bounding box center [476, 571] width 616 height 373
copy div "Explanation In this particular concern of uncertainty over user interface desig…"
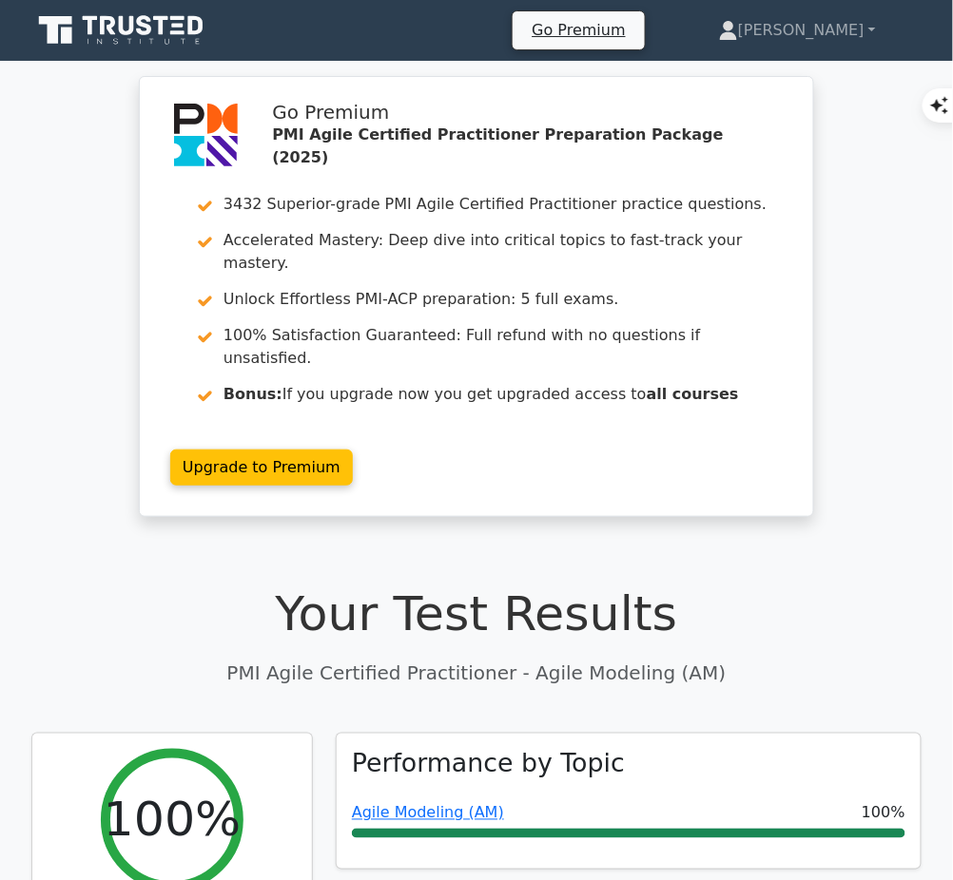
click at [428, 804] on link "Agile Modeling (AM)" at bounding box center [428, 813] width 152 height 18
